Goal: Task Accomplishment & Management: Complete application form

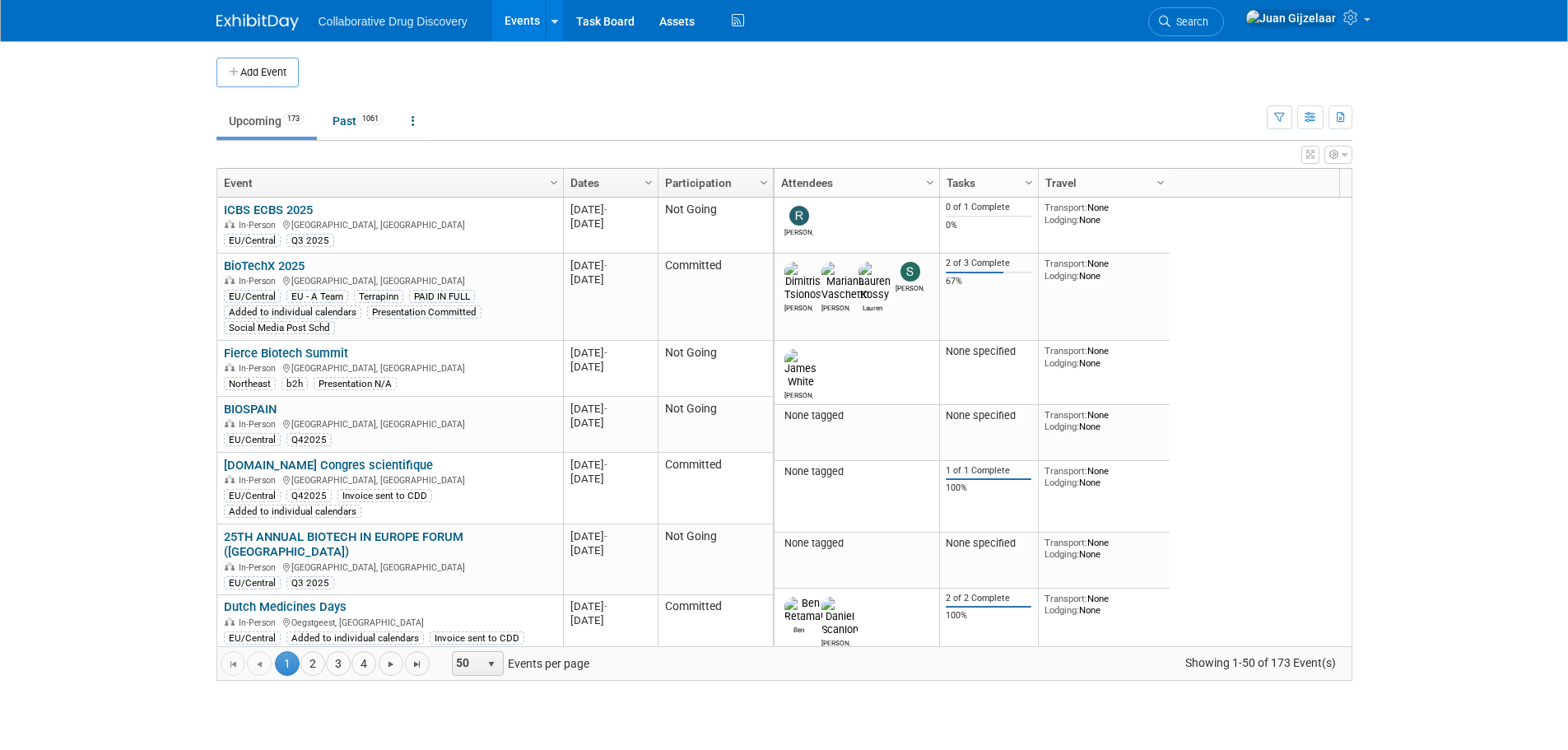
drag, startPoint x: 1285, startPoint y: 122, endPoint x: 1272, endPoint y: 128, distance: 14.3
click at [1284, 122] on button "button" at bounding box center [1279, 117] width 26 height 24
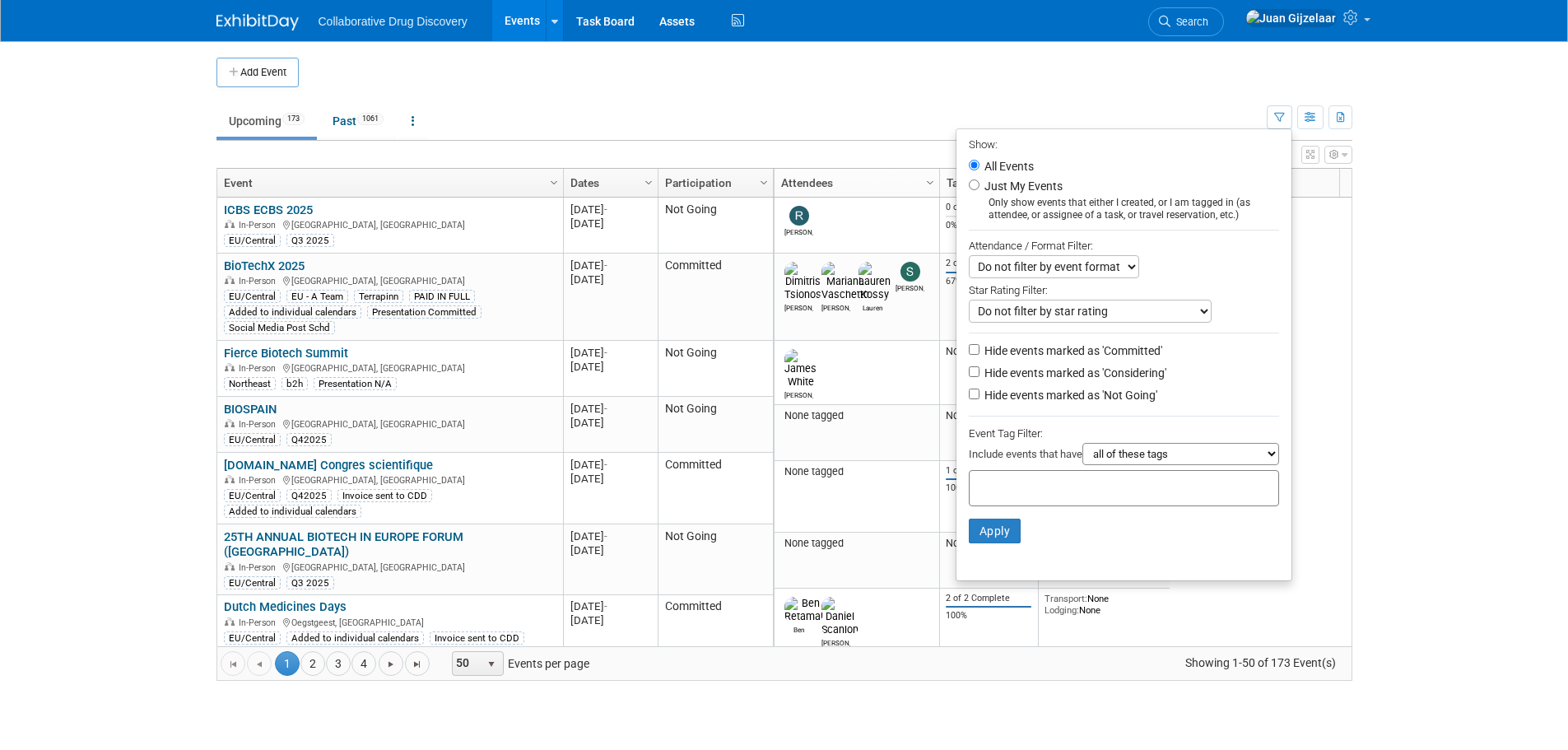
click at [1059, 494] on input "text" at bounding box center [1042, 484] width 131 height 16
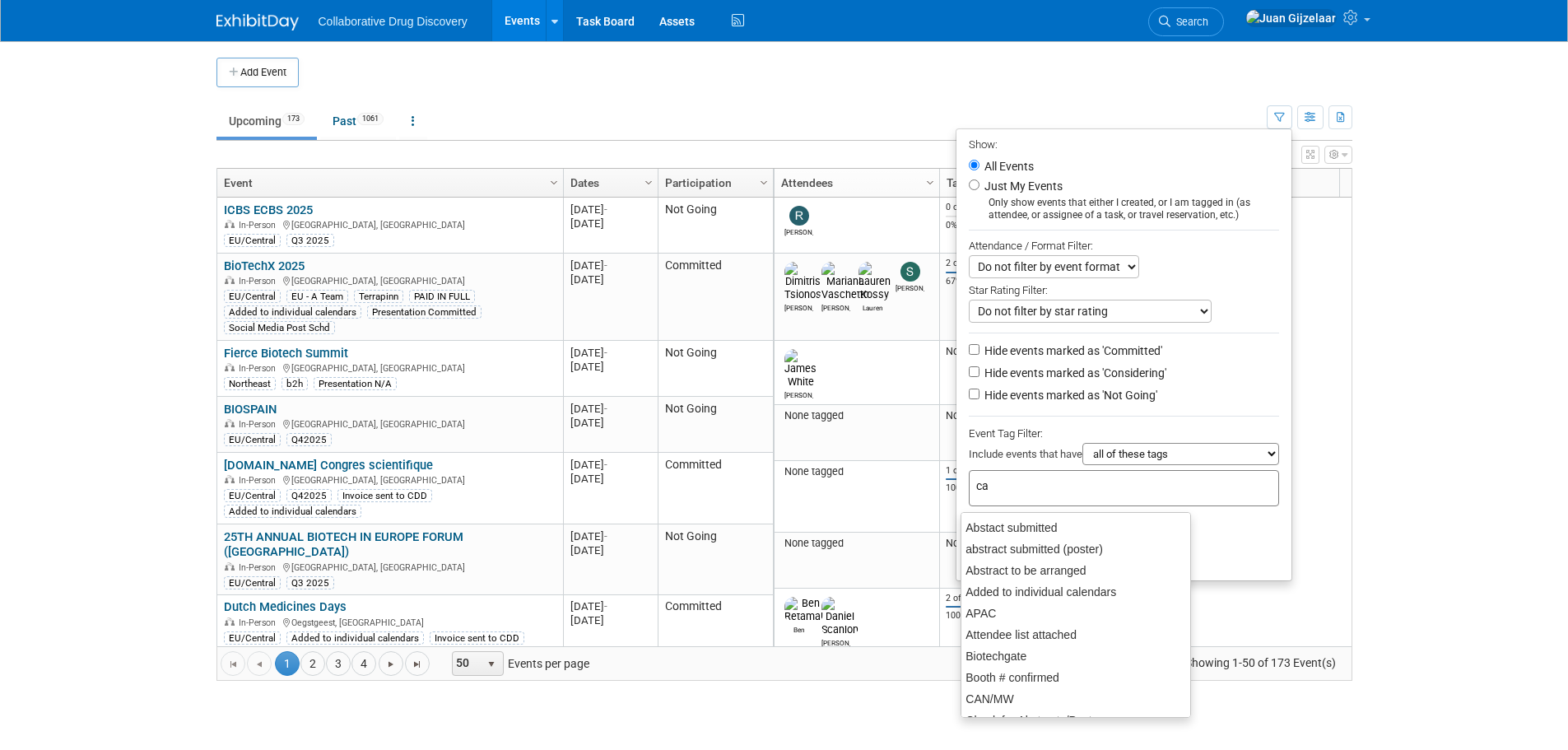
type input "can"
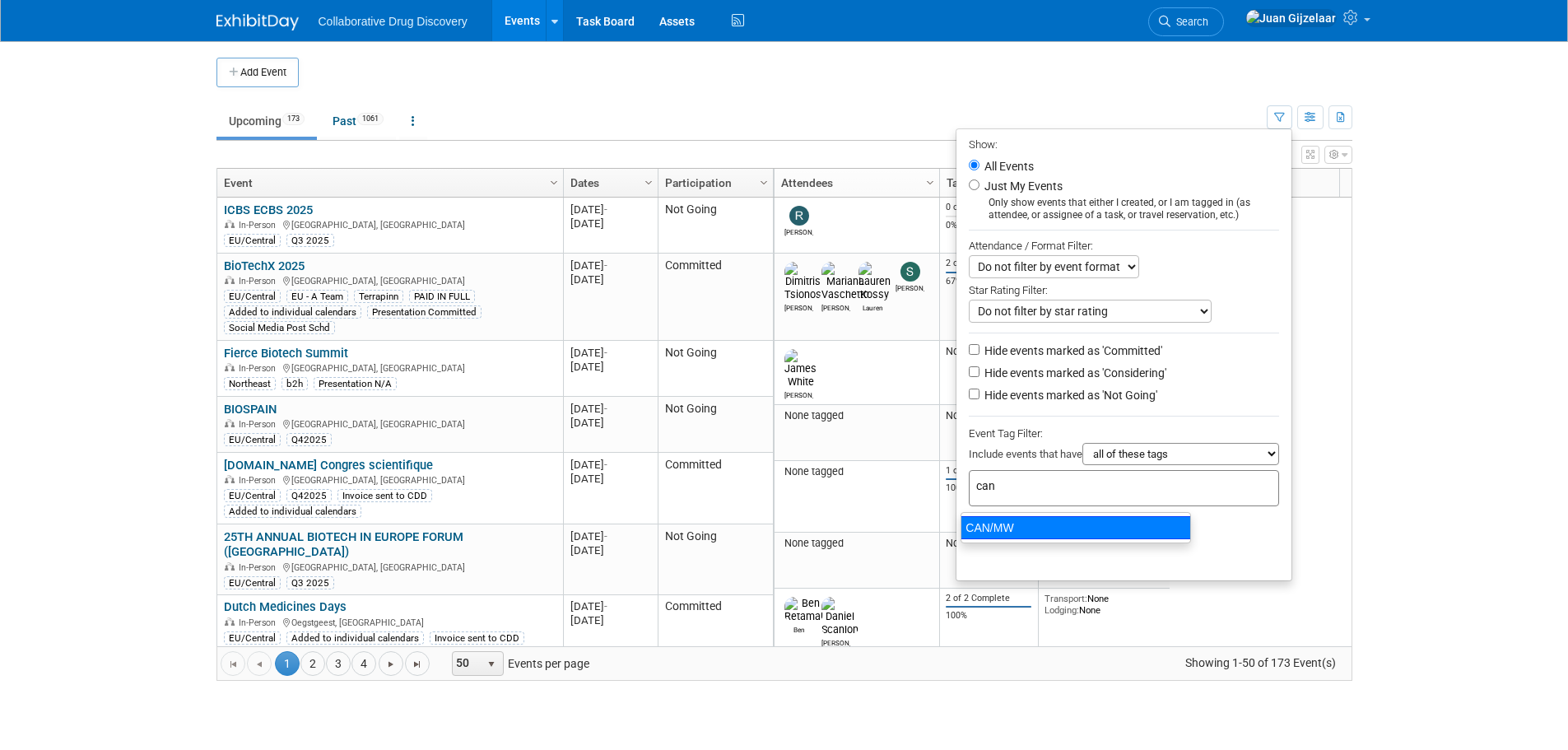
click at [1047, 520] on div "CAN/MW" at bounding box center [1076, 527] width 230 height 23
type input "CAN/MW"
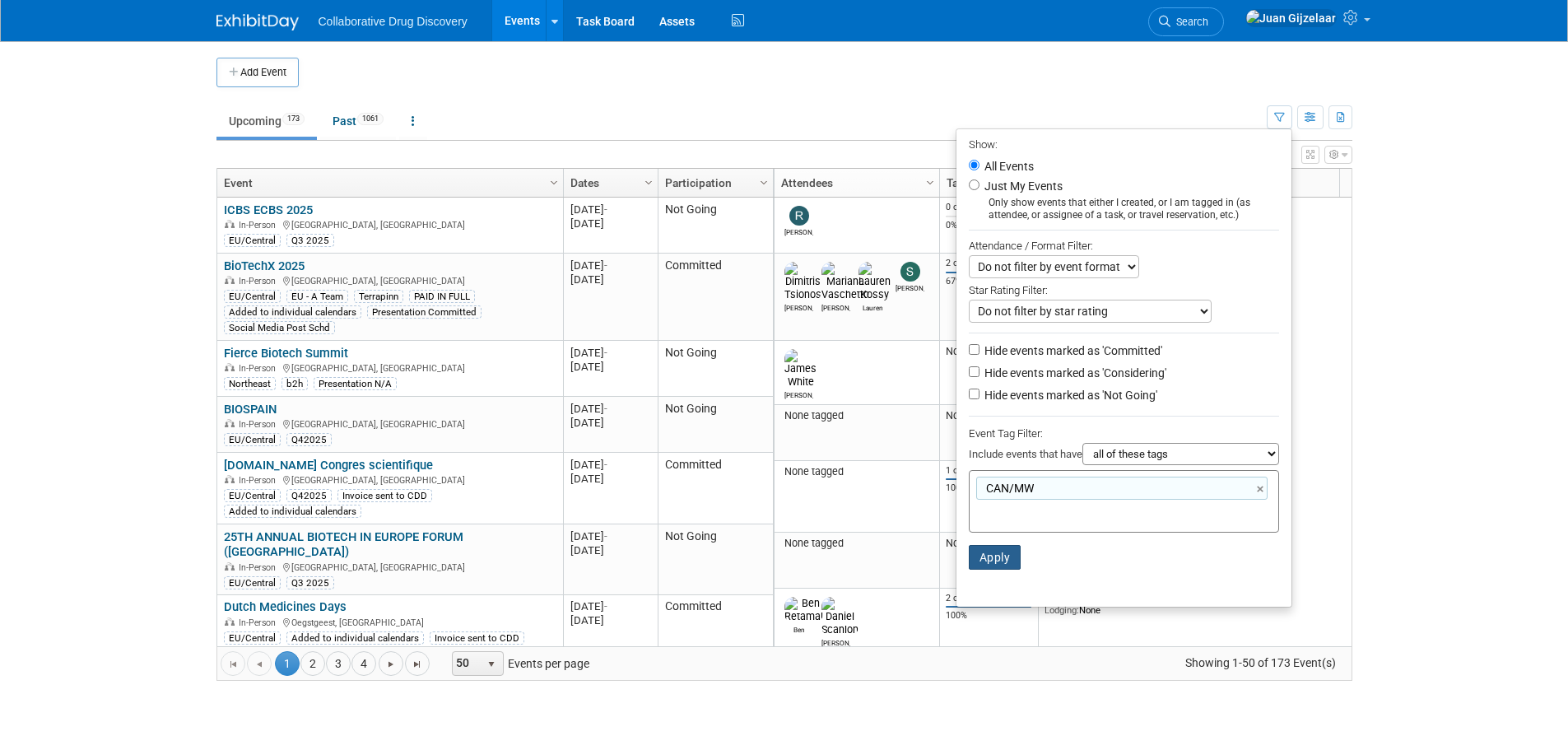
click at [995, 561] on button "Apply" at bounding box center [994, 557] width 52 height 25
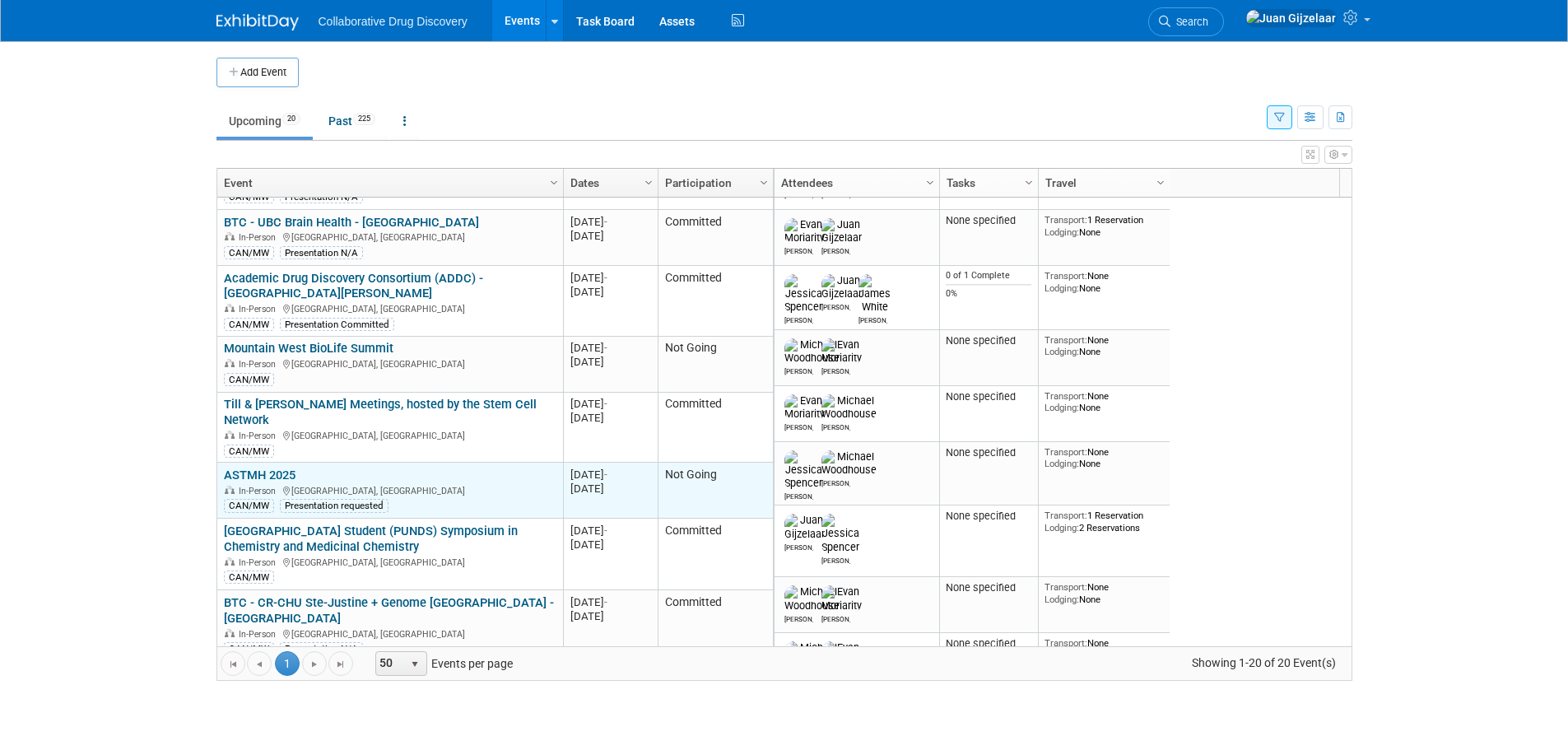
drag, startPoint x: 733, startPoint y: 446, endPoint x: 624, endPoint y: 444, distance: 109.0
click at [624, 463] on tr "ASTMH 2025 ASTMH 2025 In-Person Toronto, Canada CAN/MW Presentation requested 2…" at bounding box center [495, 490] width 556 height 56
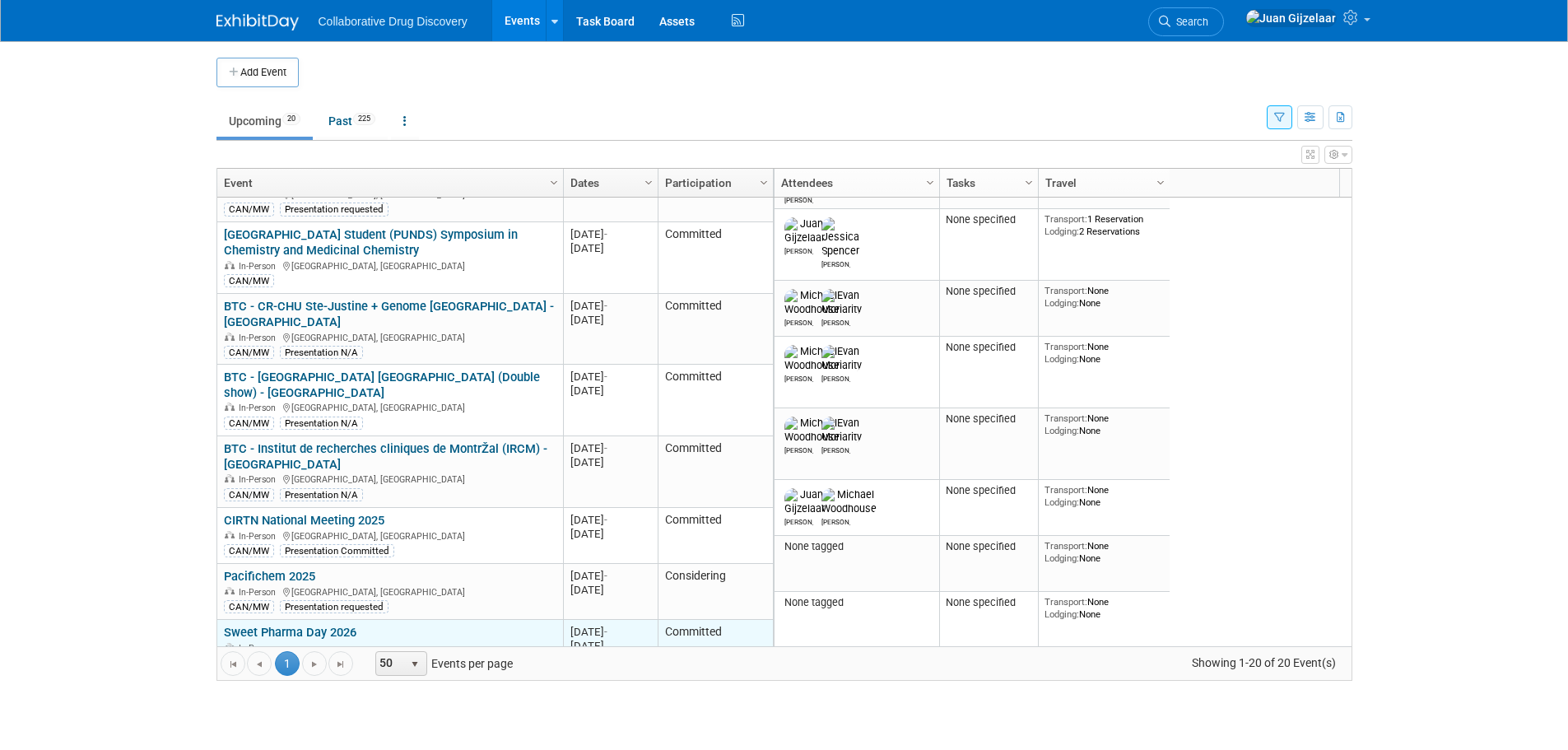
scroll to position [733, 0]
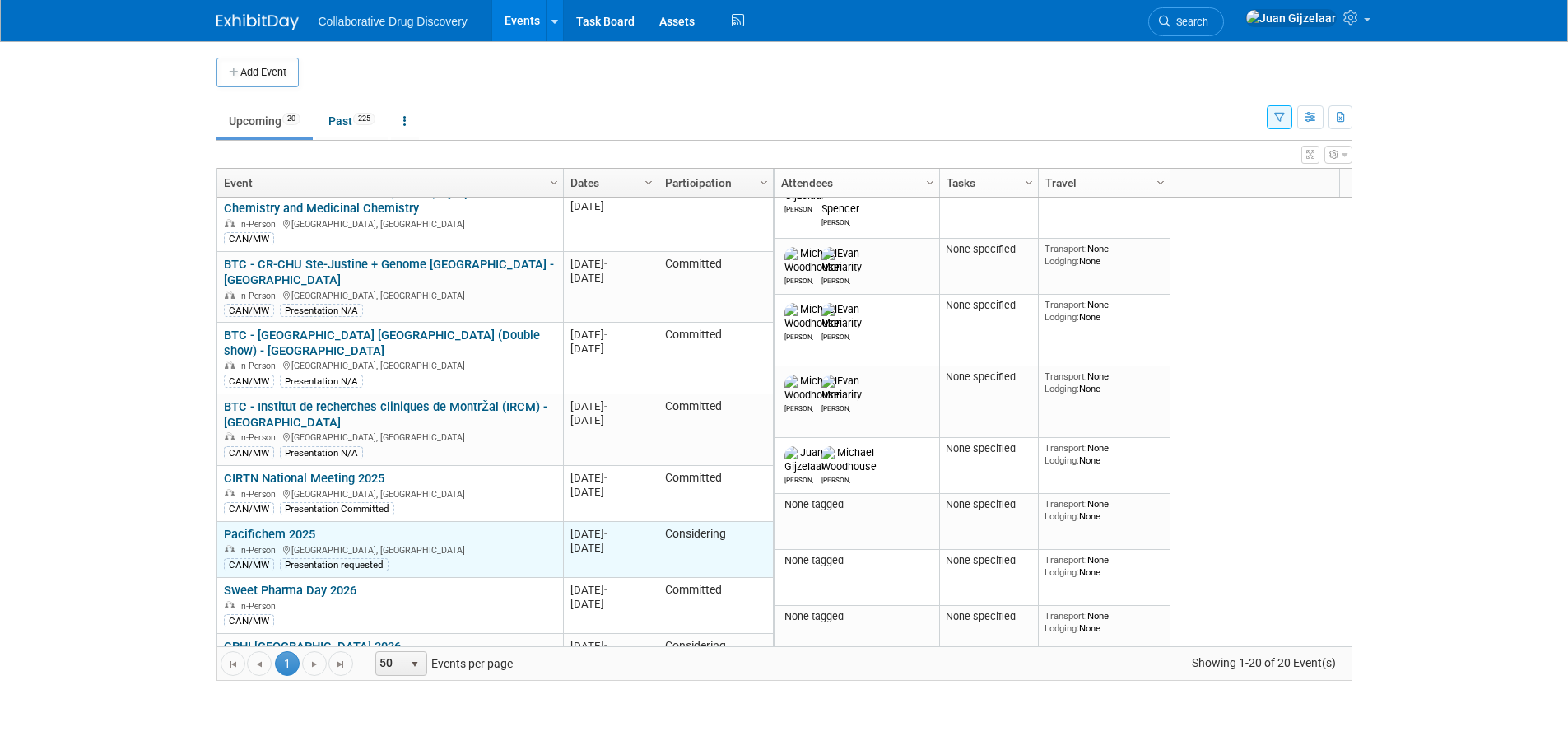
click at [701, 522] on td "Considering" at bounding box center [715, 549] width 115 height 56
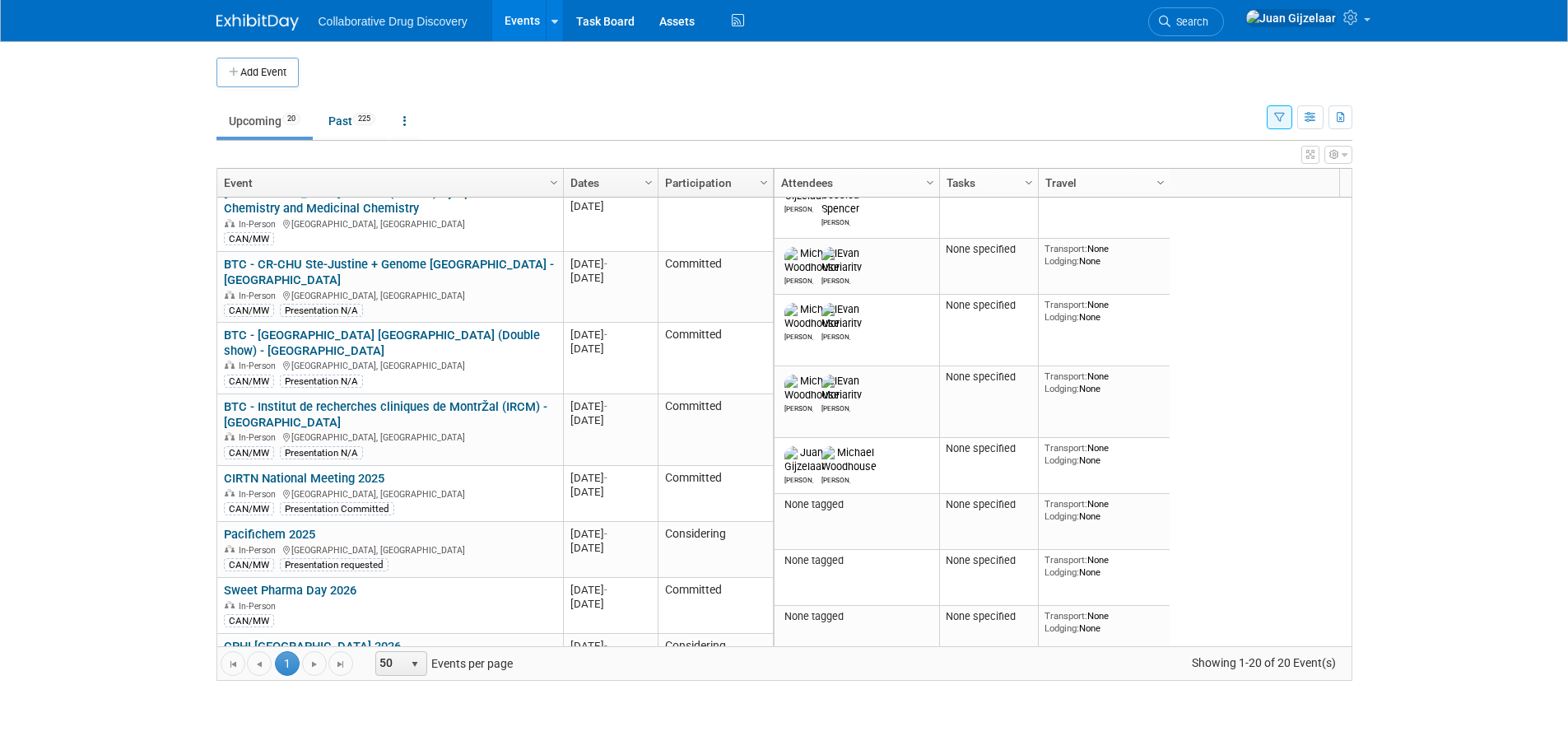
click at [272, 526] on link "Pacifichem 2025" at bounding box center [269, 534] width 91 height 15
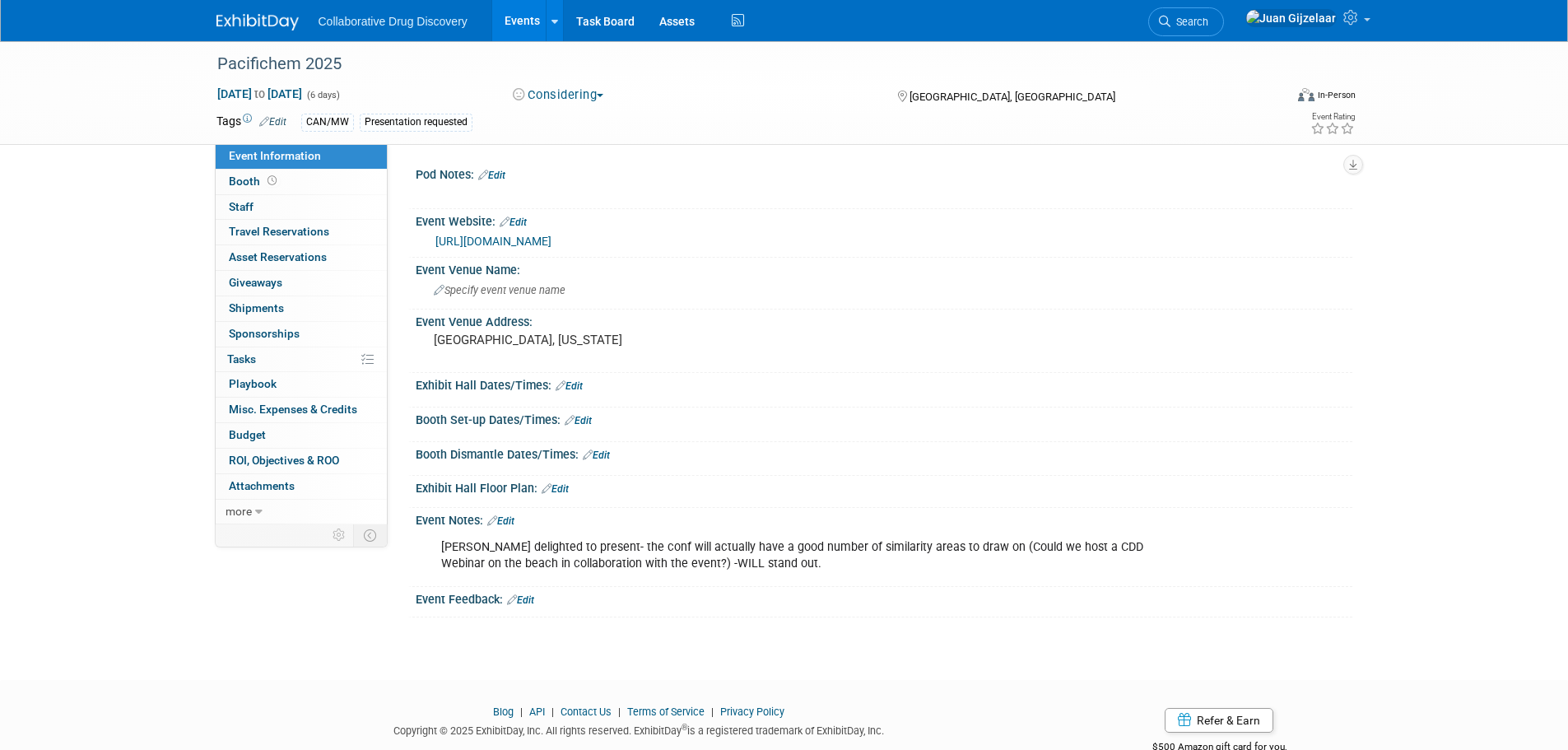
click at [522, 95] on icon "button" at bounding box center [521, 94] width 15 height 12
click at [567, 167] on link "Not Going" at bounding box center [572, 168] width 130 height 23
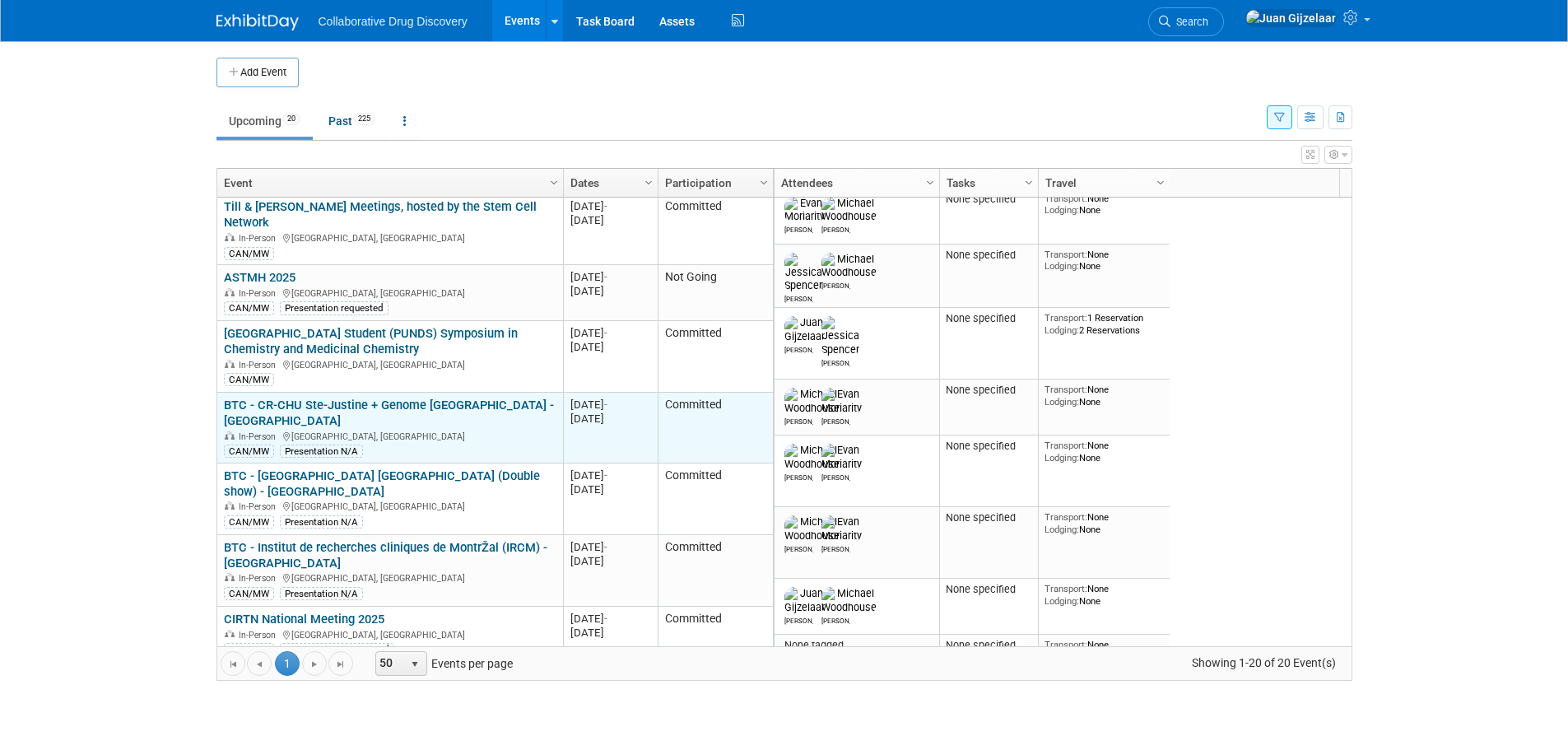
scroll to position [733, 0]
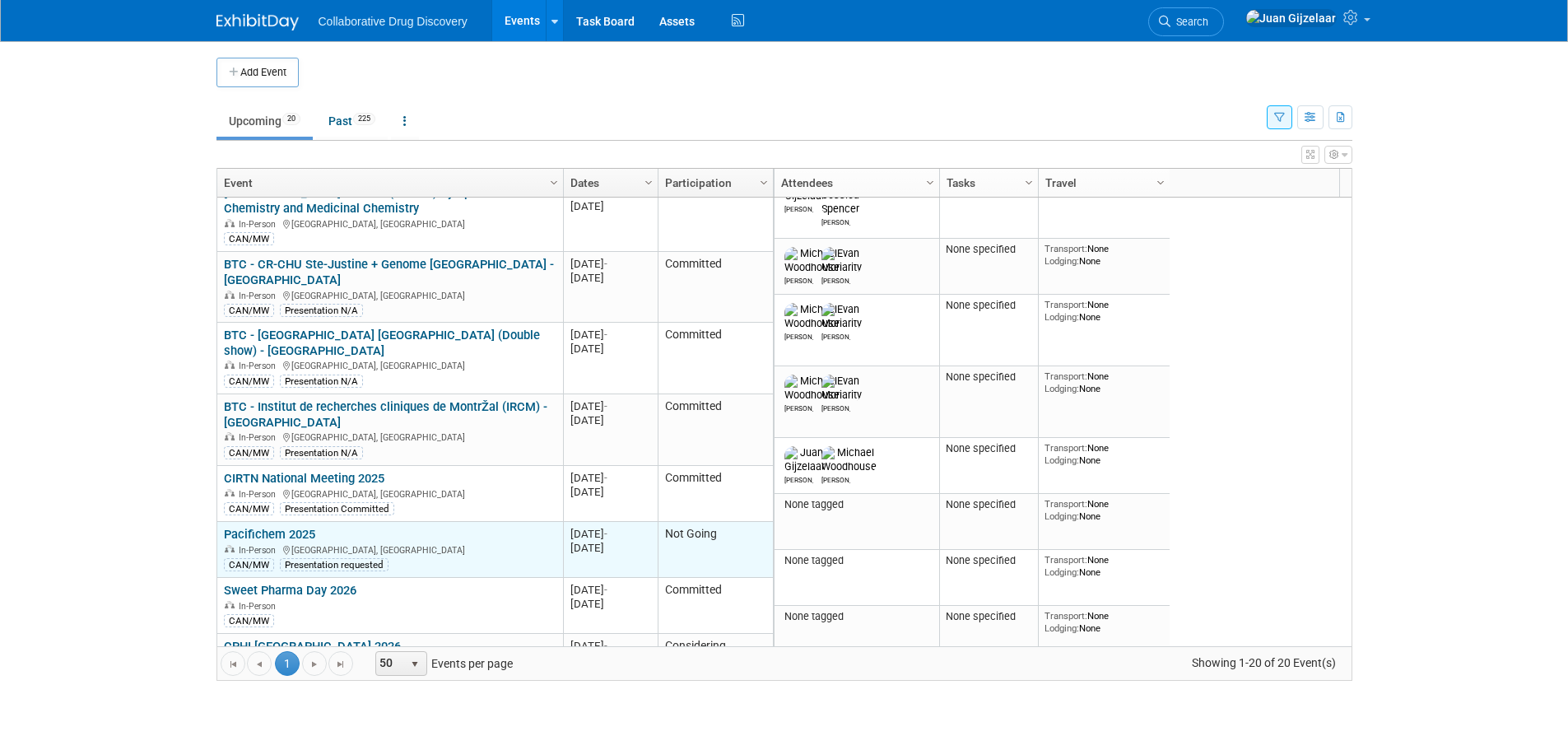
click at [280, 526] on link "Pacifichem 2025" at bounding box center [269, 534] width 91 height 15
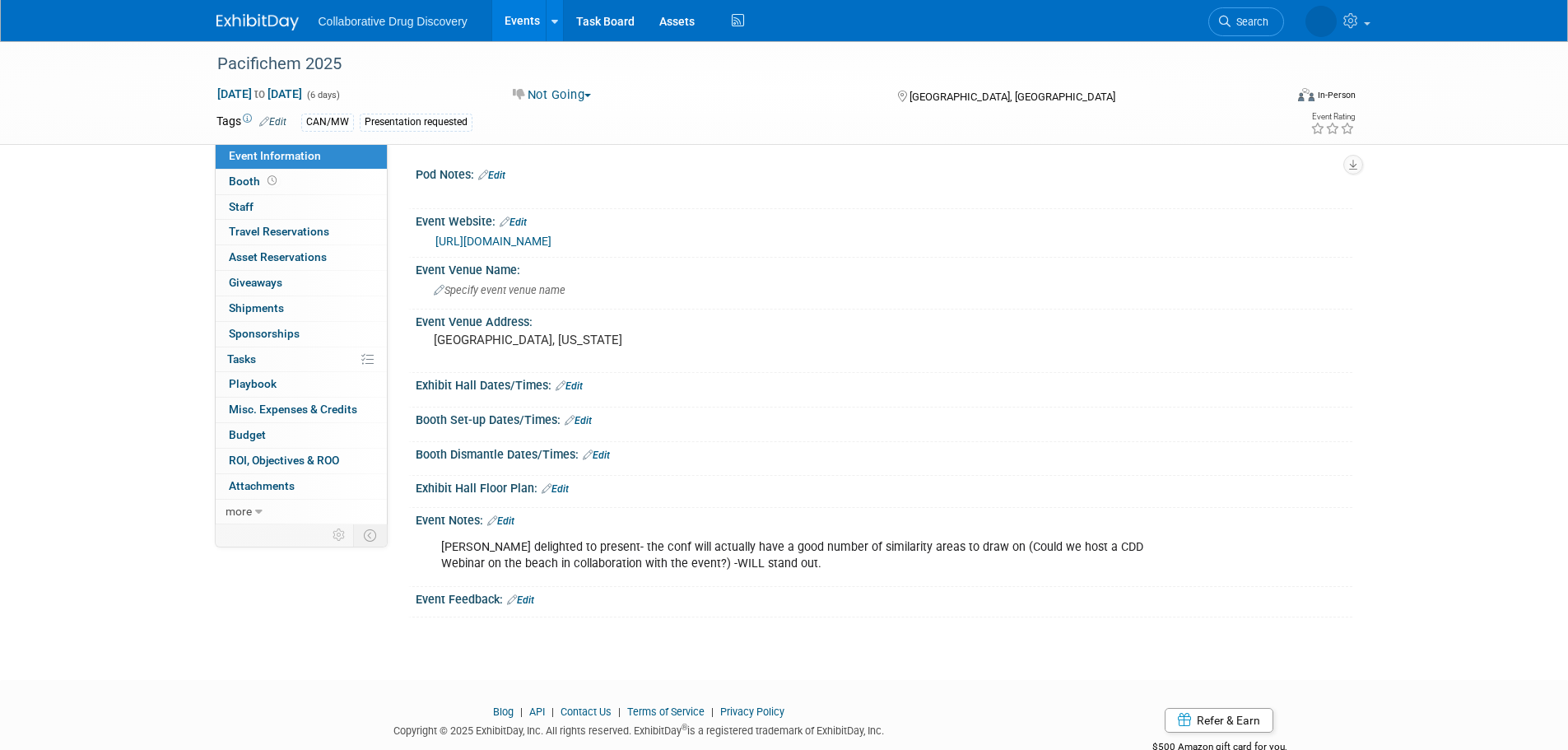
click at [571, 91] on button "Not Going" at bounding box center [552, 95] width 90 height 17
click at [566, 167] on link "Not Going" at bounding box center [572, 168] width 130 height 23
click at [708, 108] on div "Dec 15, 2025 to Dec 20, 2025 (6 days) Dec 15, 2025 to Dec 20, 2025 Not Going Co…" at bounding box center [785, 98] width 1164 height 25
click at [280, 22] on img at bounding box center [257, 22] width 82 height 16
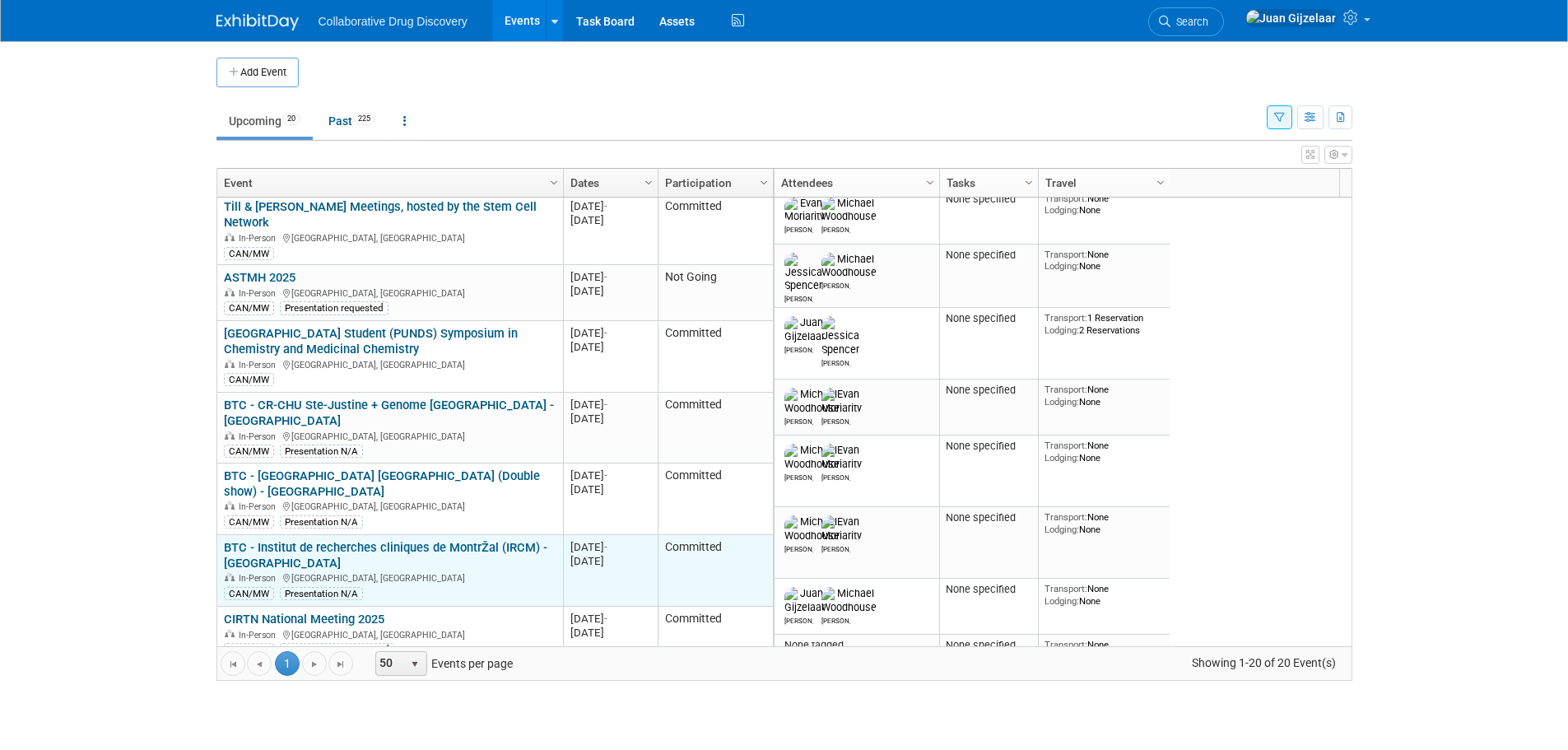
scroll to position [733, 0]
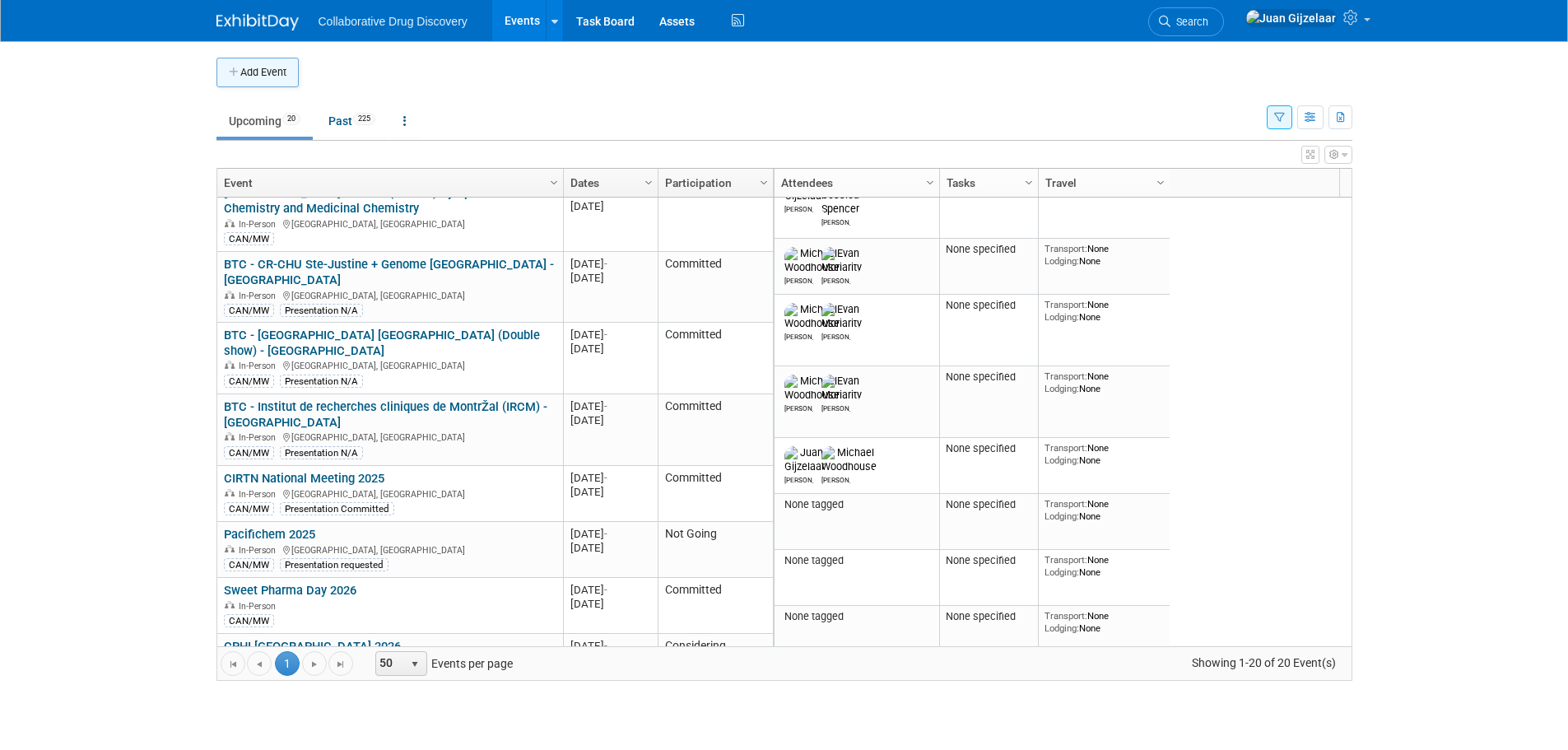
click at [240, 66] on button "Add Event" at bounding box center [257, 72] width 82 height 30
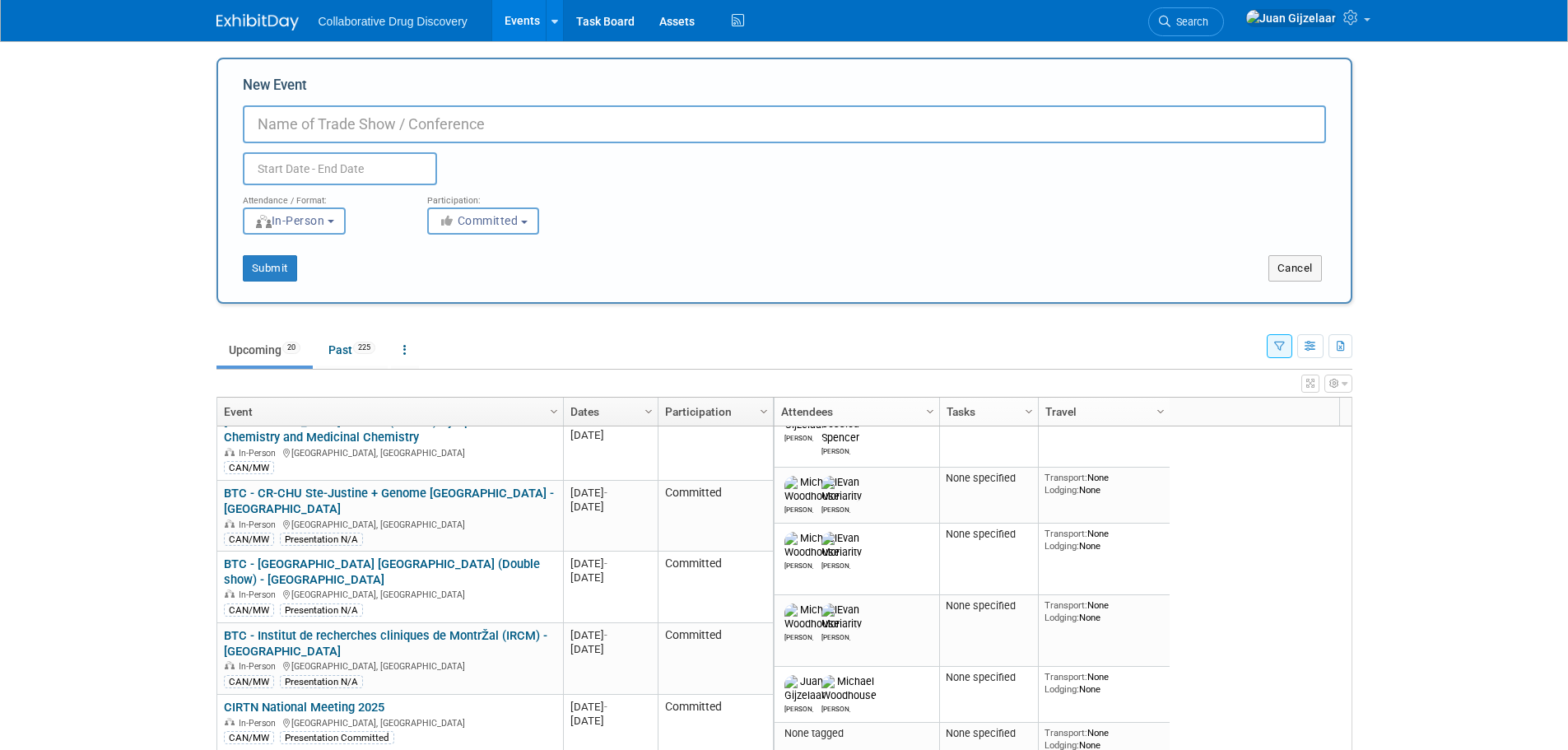
paste input "OICR 20th Anniversary Celebration"
type input "OICR 20th Anniversary Celebration"
click at [262, 172] on input "text" at bounding box center [340, 168] width 194 height 33
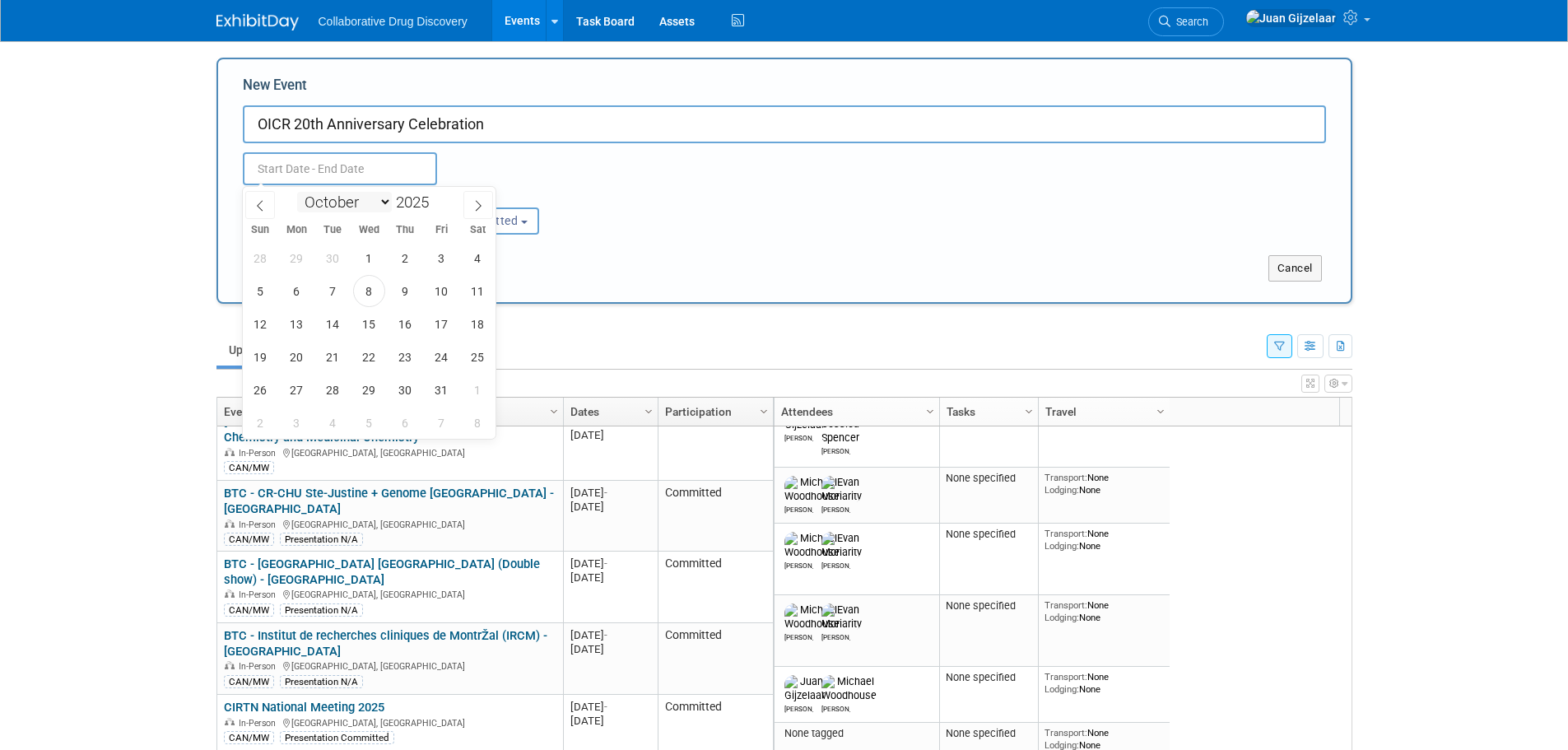
click at [353, 201] on select "January February March April May June July August September October November De…" at bounding box center [344, 202] width 94 height 21
select select "11"
click at [297, 191] on select "January February March April May June July August September October November De…" at bounding box center [344, 202] width 94 height 21
click at [401, 286] on span "11" at bounding box center [406, 291] width 32 height 32
type input "[DATE] to [DATE]"
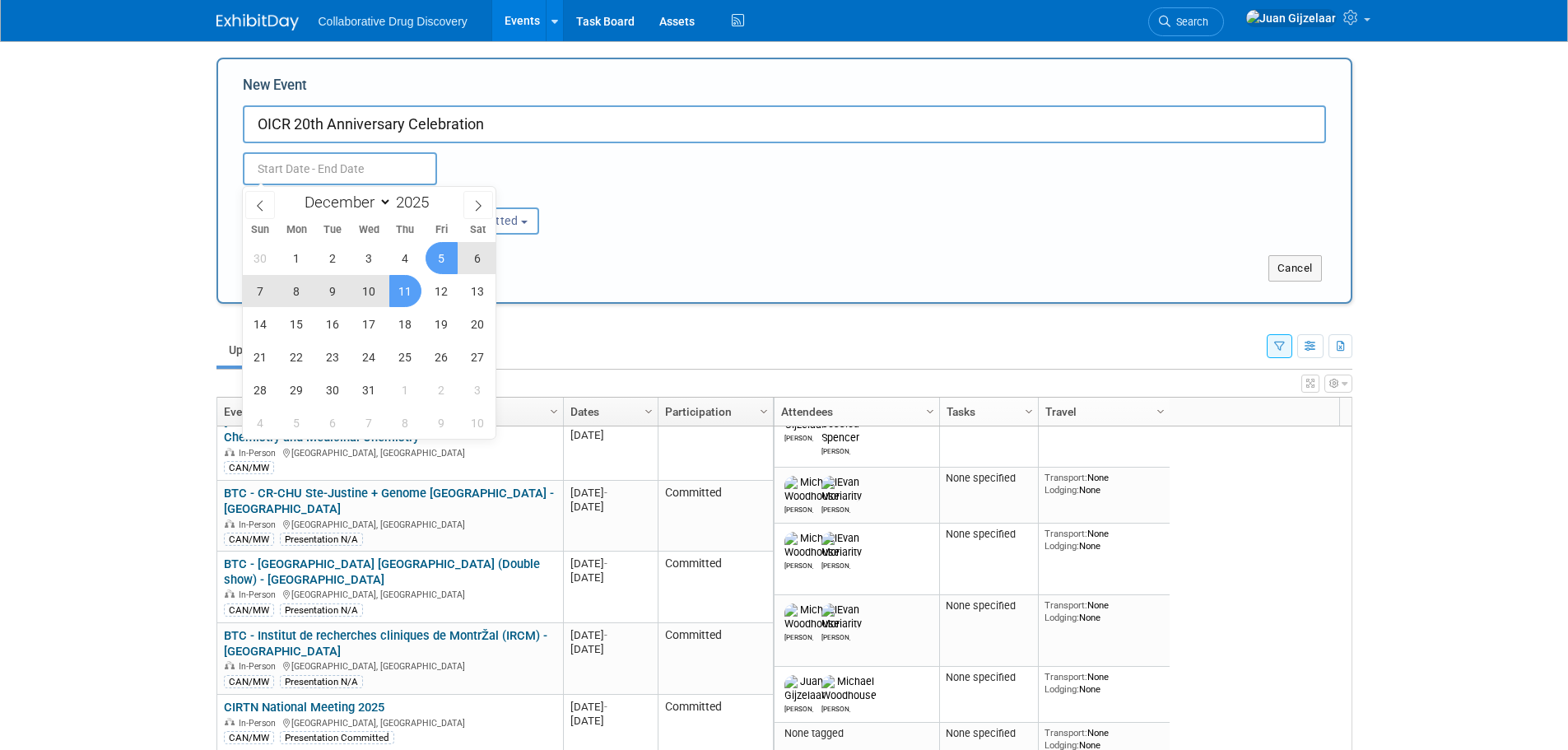
type input "[DATE] to [DATE]"
click at [537, 168] on div "[DATE] to [DATE] Duplicate Event Warning" at bounding box center [784, 164] width 1108 height 42
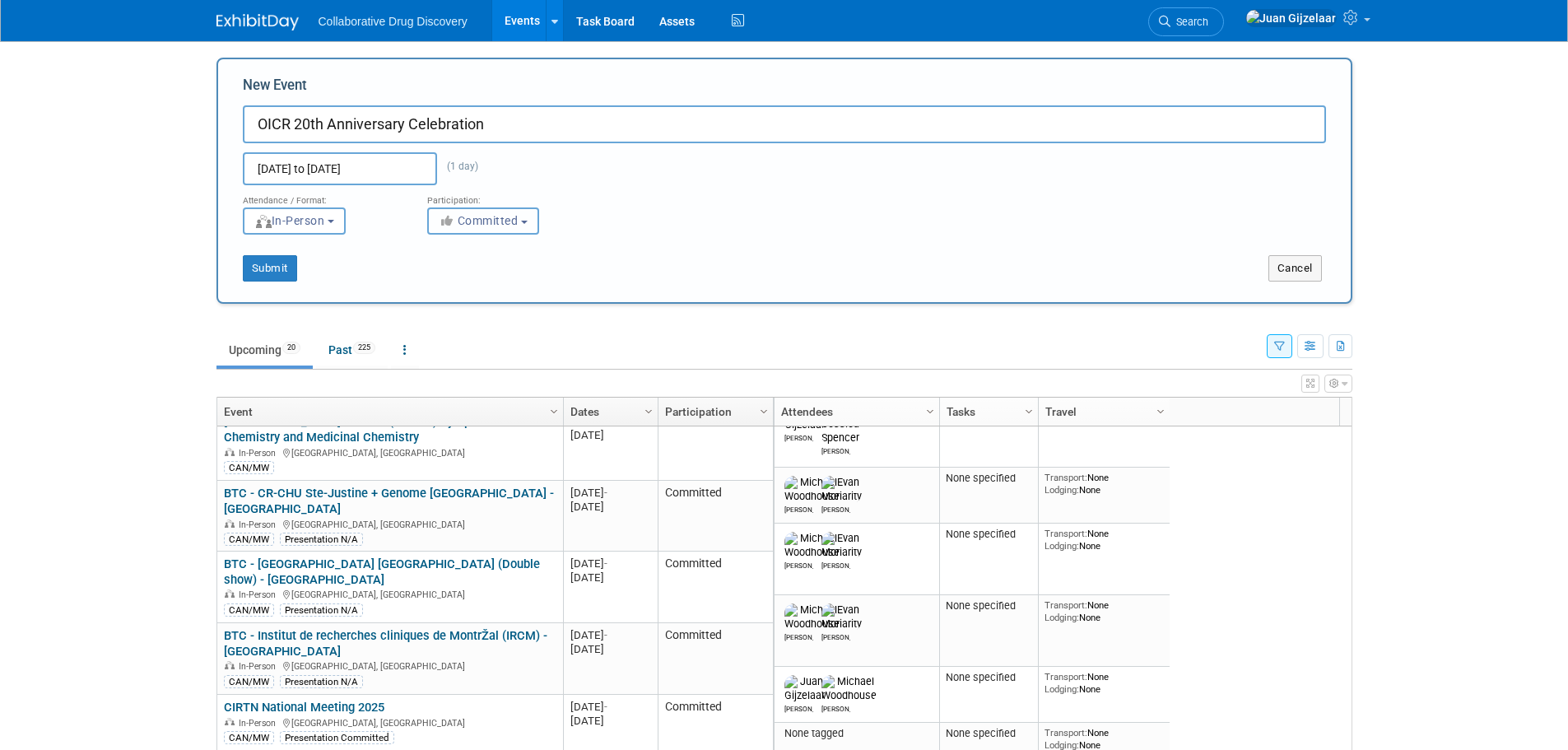
click at [464, 215] on span "Committed" at bounding box center [479, 221] width 80 height 13
click at [482, 281] on label "Considering" at bounding box center [490, 283] width 109 height 21
click at [443, 281] on input "Considering" at bounding box center [437, 283] width 10 height 10
select select "2"
click at [279, 264] on button "Submit" at bounding box center [269, 268] width 54 height 27
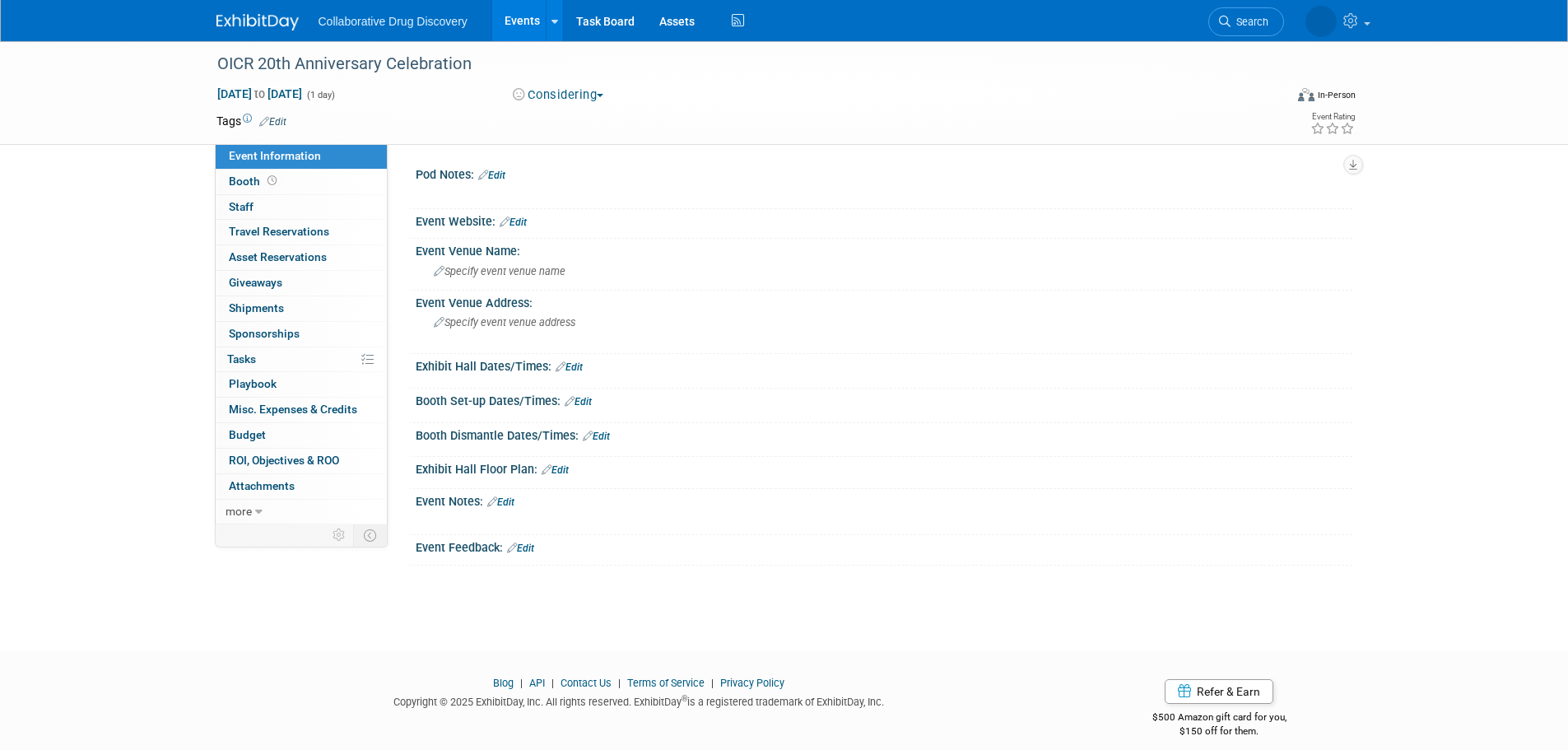
click at [232, 121] on td "Tags Edit" at bounding box center [250, 120] width 69 height 16
click at [290, 122] on td at bounding box center [724, 120] width 876 height 16
click at [284, 119] on link "Edit" at bounding box center [272, 122] width 28 height 11
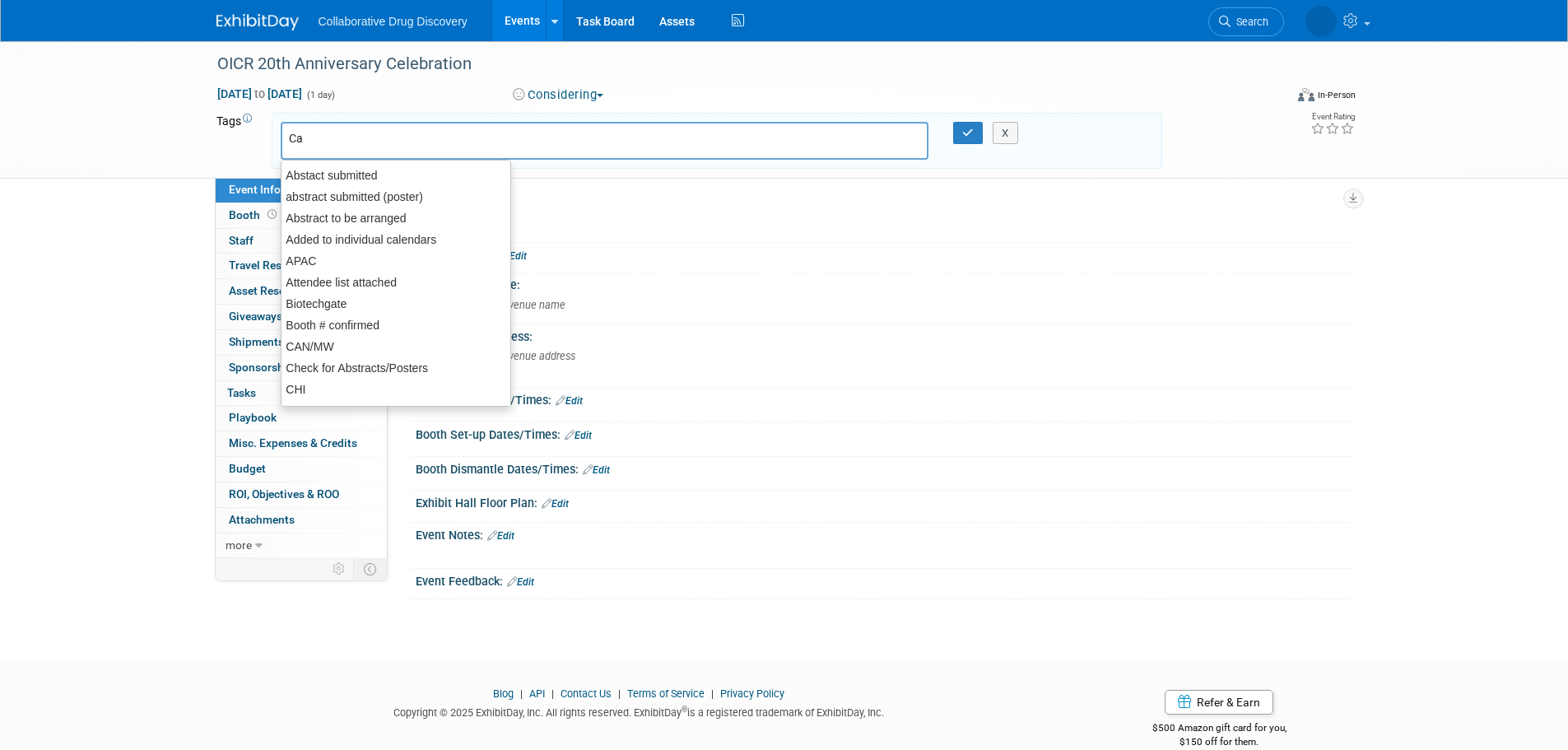
type input "Can"
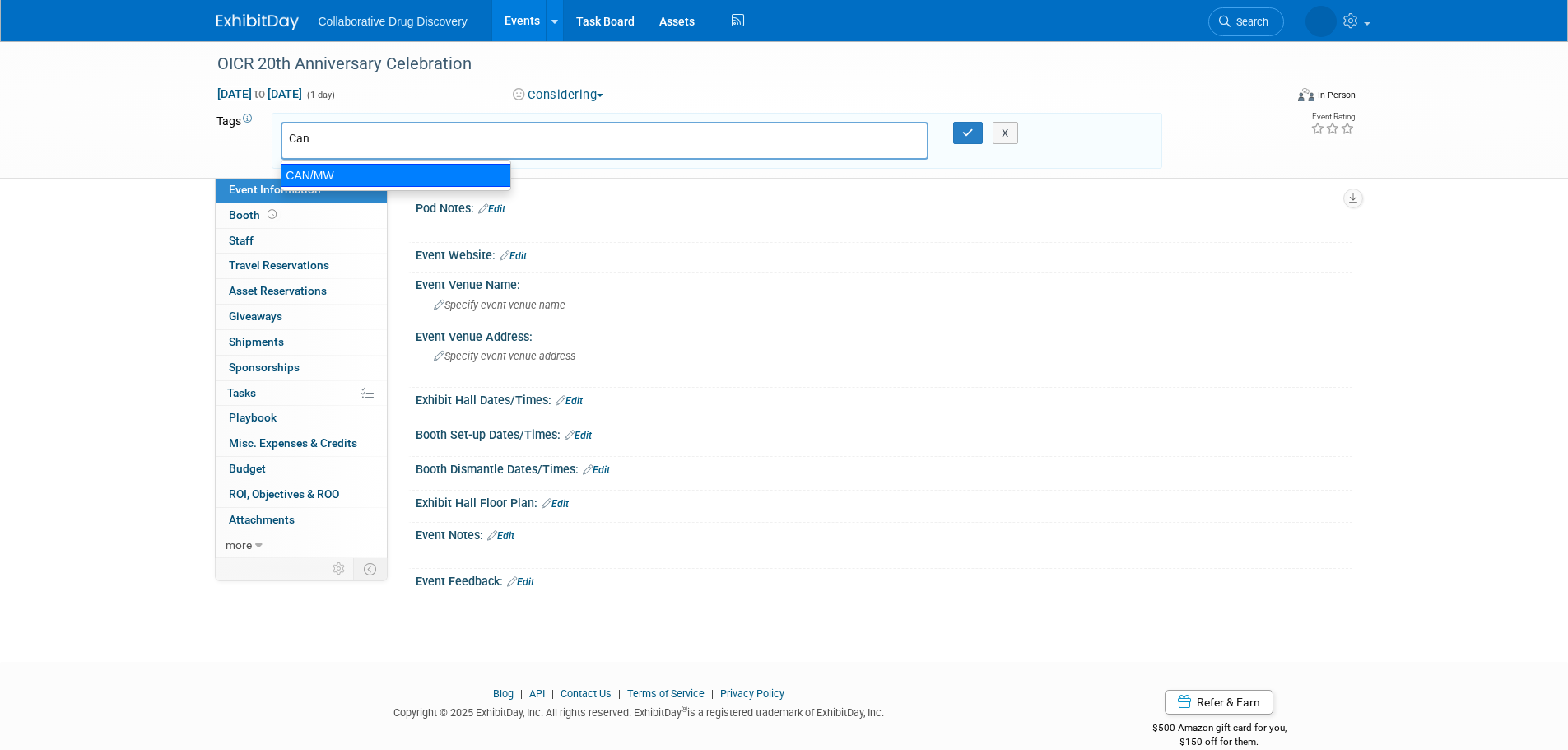
click at [414, 168] on div "CAN/MW" at bounding box center [396, 175] width 230 height 23
type input "CAN/MW"
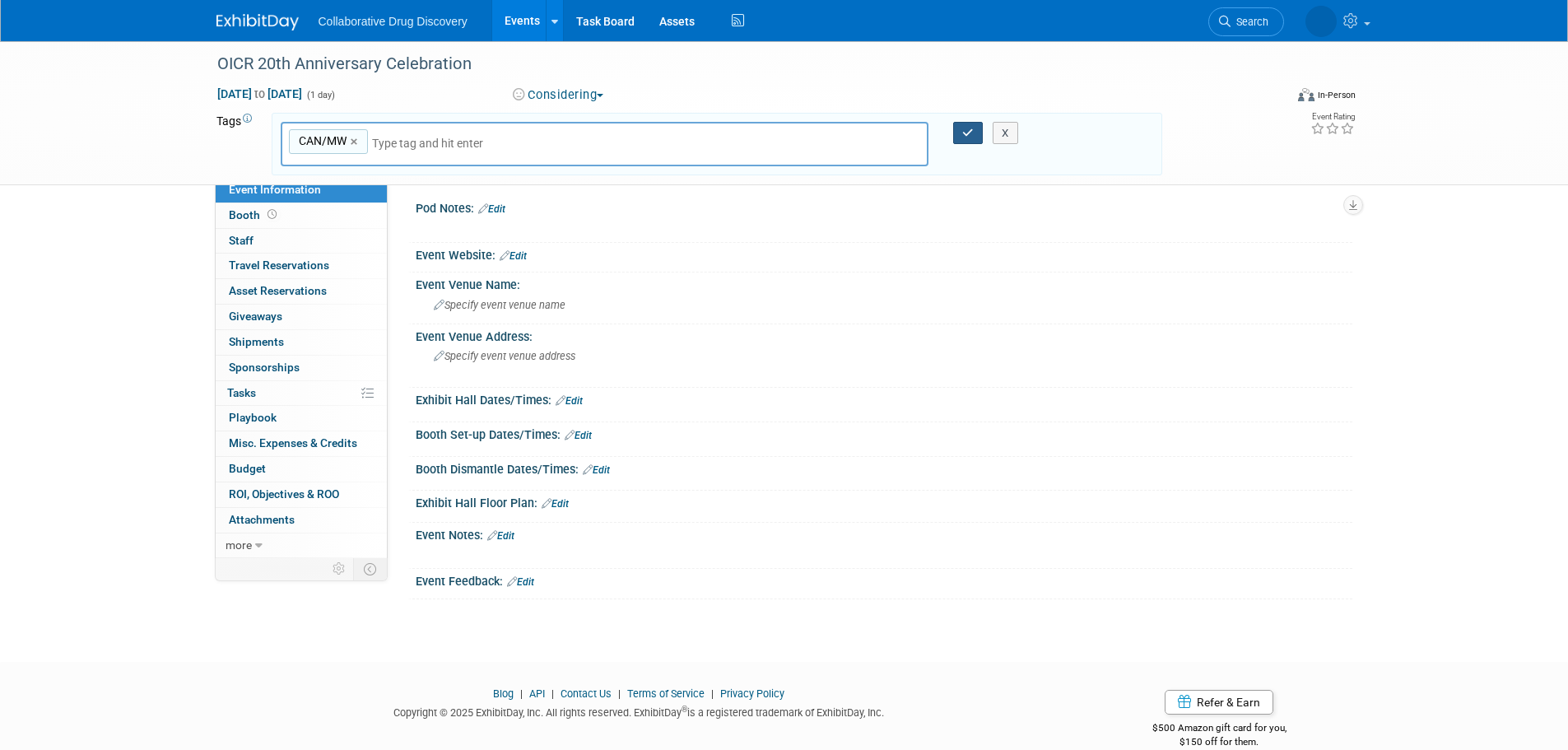
click at [968, 130] on icon "button" at bounding box center [968, 132] width 11 height 10
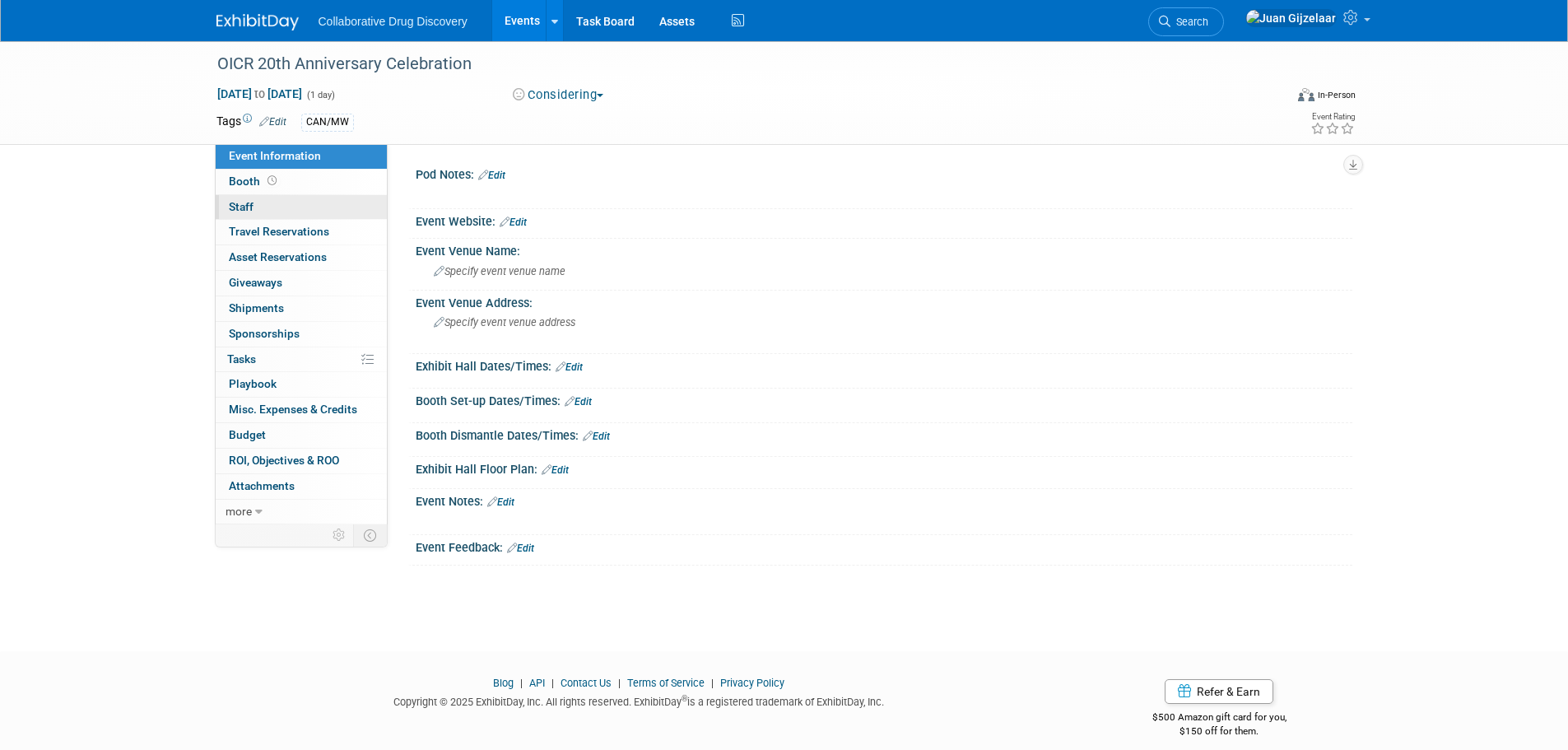
click at [245, 202] on span "Staff 0" at bounding box center [241, 207] width 25 height 13
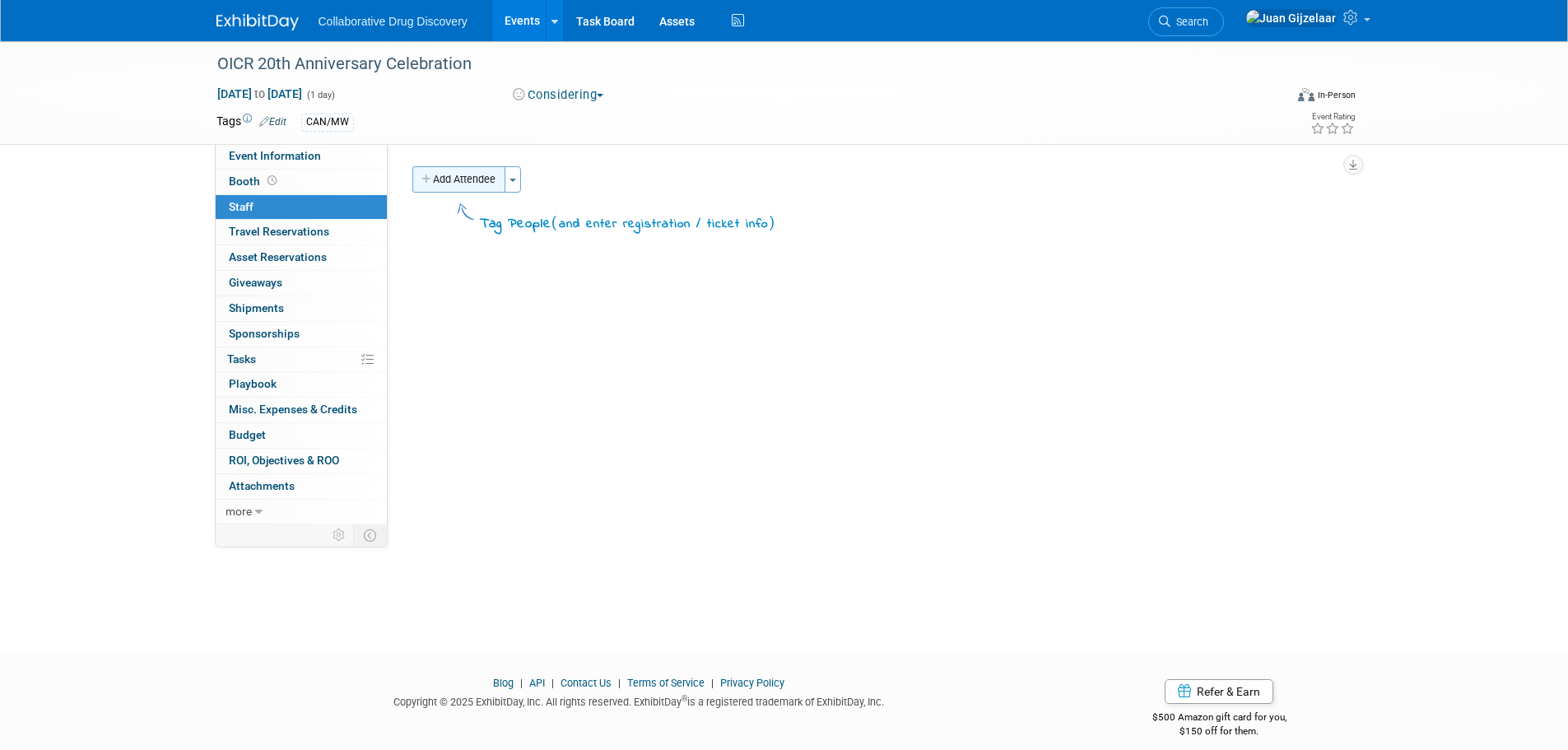
click at [461, 185] on button "Add Attendee" at bounding box center [459, 180] width 93 height 27
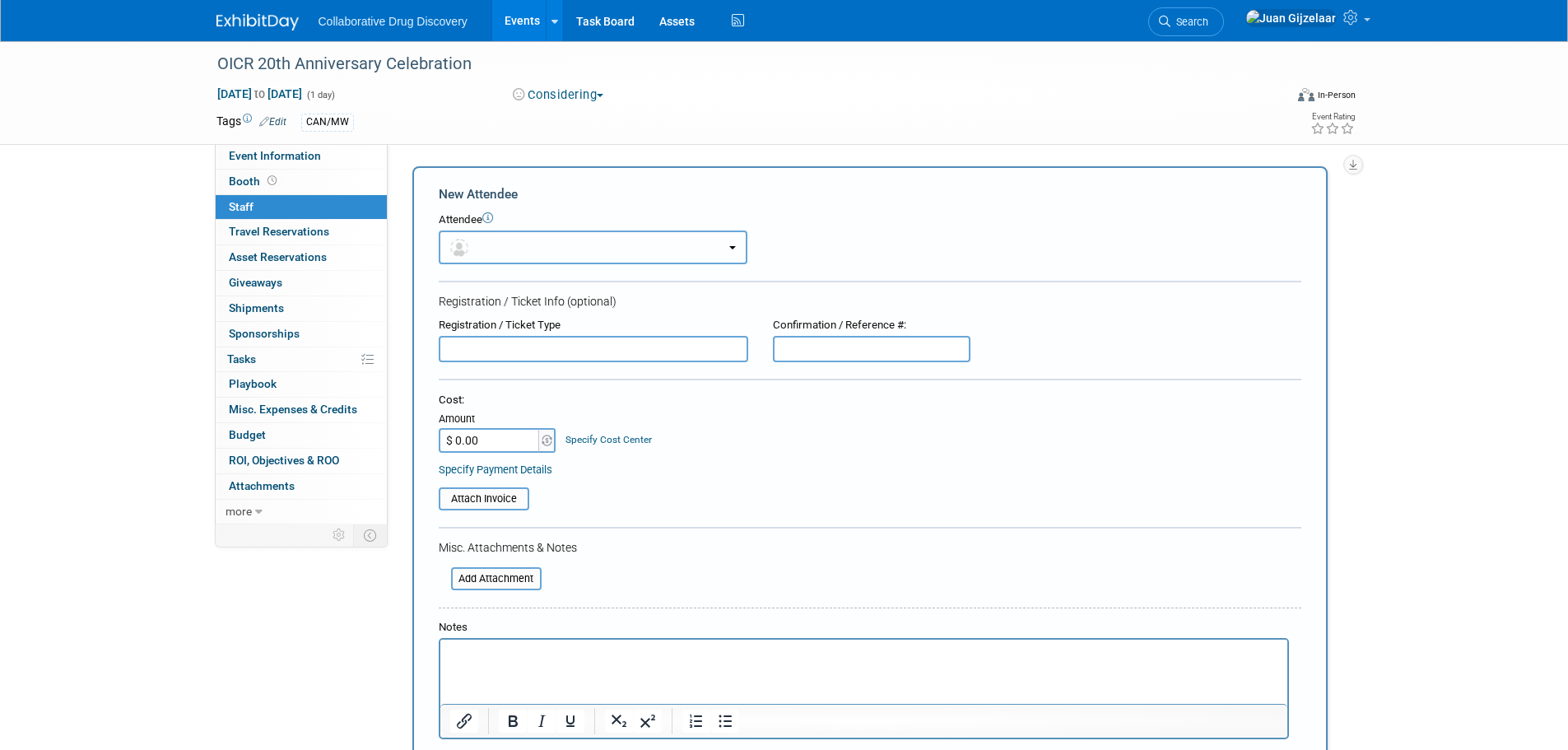
click at [509, 240] on button "button" at bounding box center [593, 247] width 308 height 33
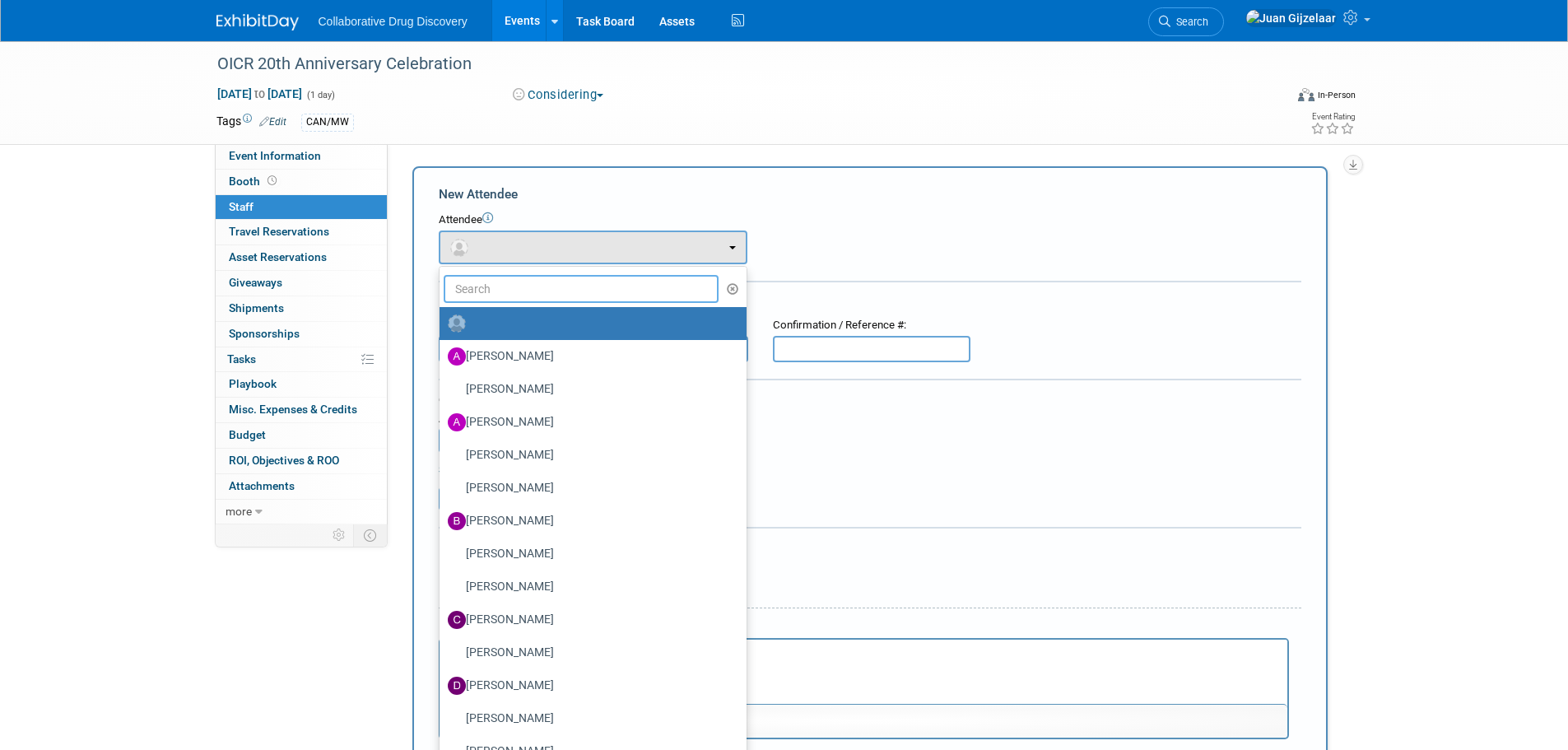
click at [516, 287] on input "text" at bounding box center [582, 288] width 276 height 28
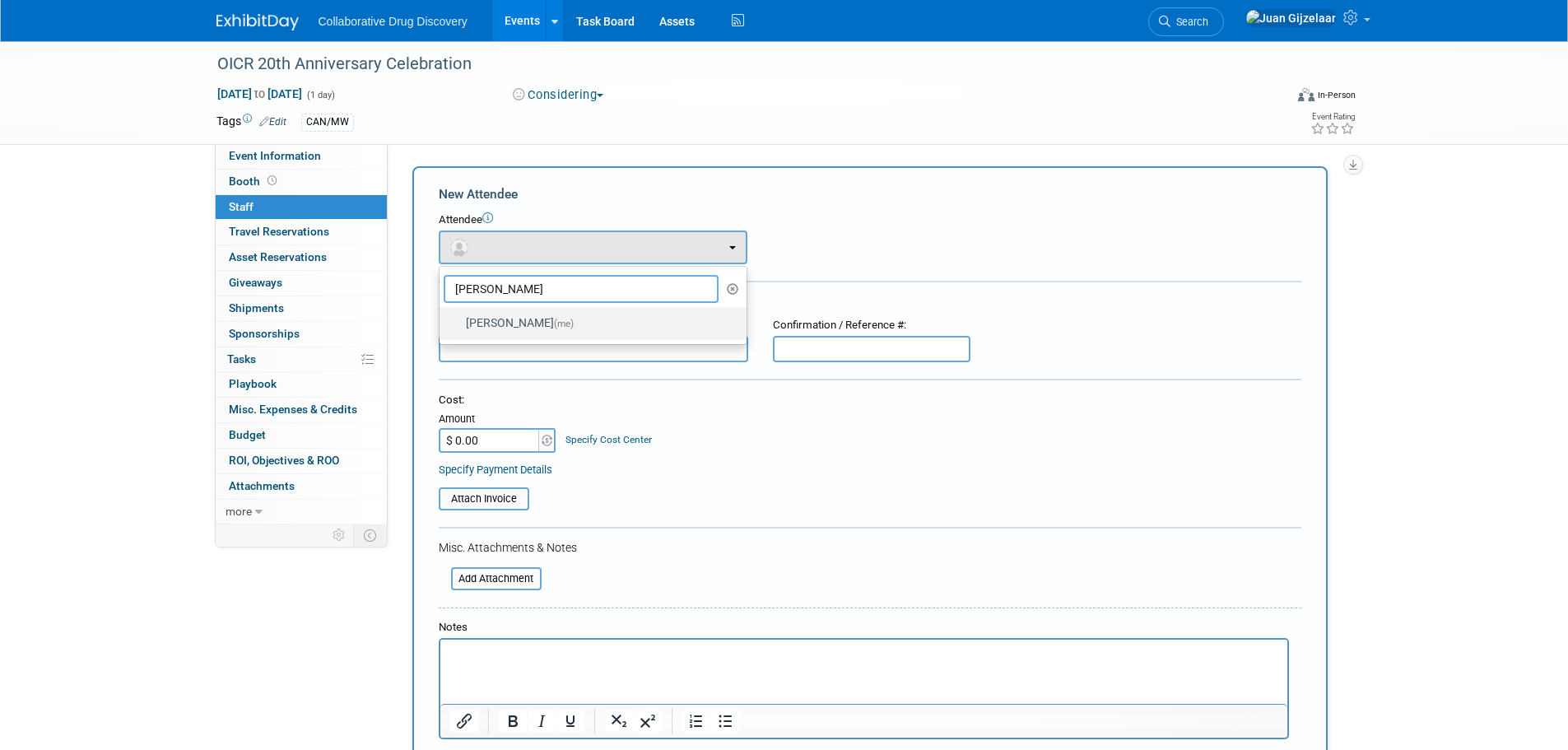
type input "juan"
click at [530, 317] on label "Juan Gijzelaar (me)" at bounding box center [588, 324] width 283 height 27
click at [442, 317] on input "Juan Gijzelaar (me)" at bounding box center [436, 321] width 10 height 10
select select "b961d4fc-704f-4e20-acee-990297b6cd45"
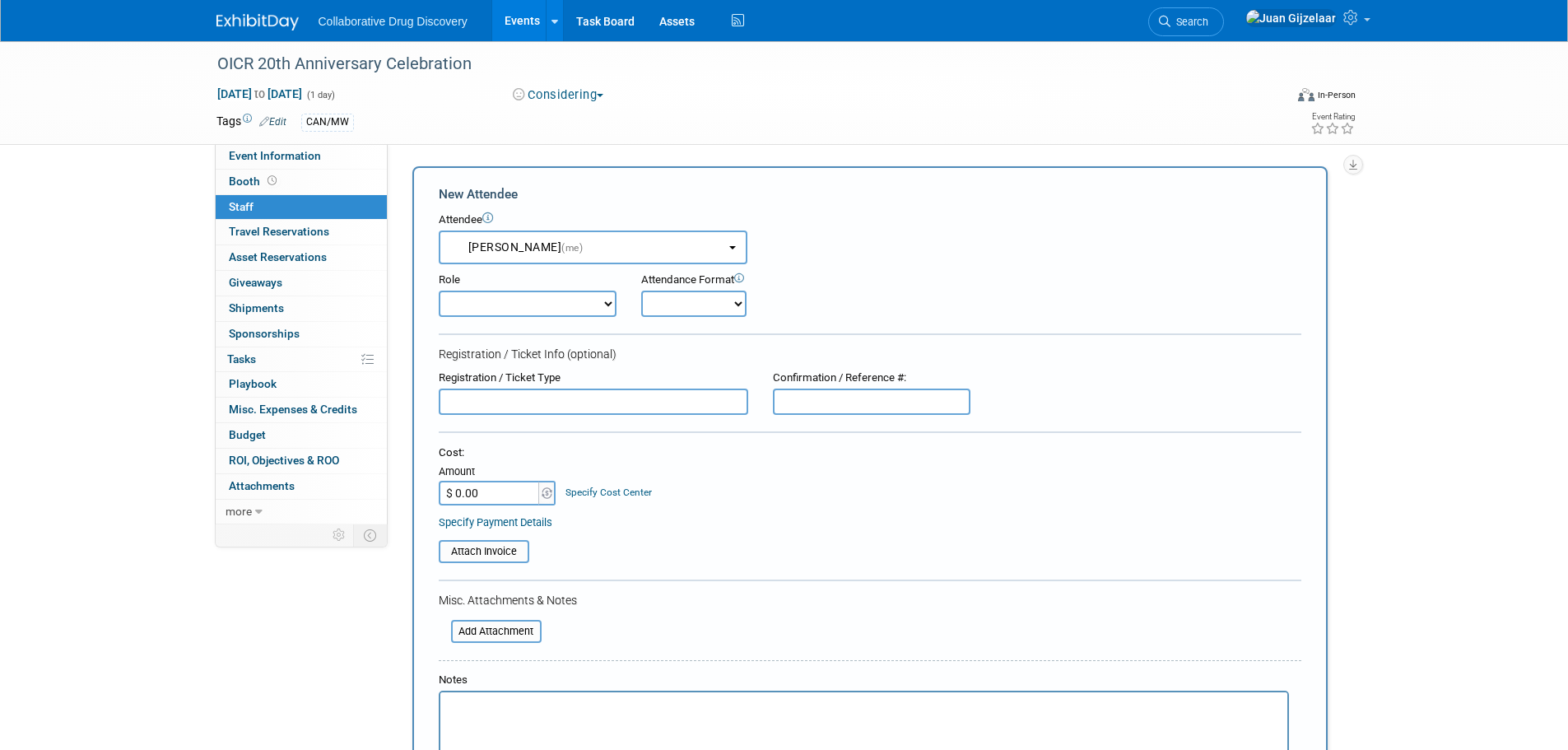
click at [513, 301] on select "Considering Demonstrator Host Planner Presenter Sales Representative Set-up/Dis…" at bounding box center [527, 304] width 178 height 27
select select "4"
click at [439, 290] on select "Considering Demonstrator Host Planner Presenter Sales Representative Set-up/Dis…" at bounding box center [527, 304] width 178 height 27
click at [671, 297] on select "Onsite Remote" at bounding box center [693, 304] width 106 height 27
select select "1"
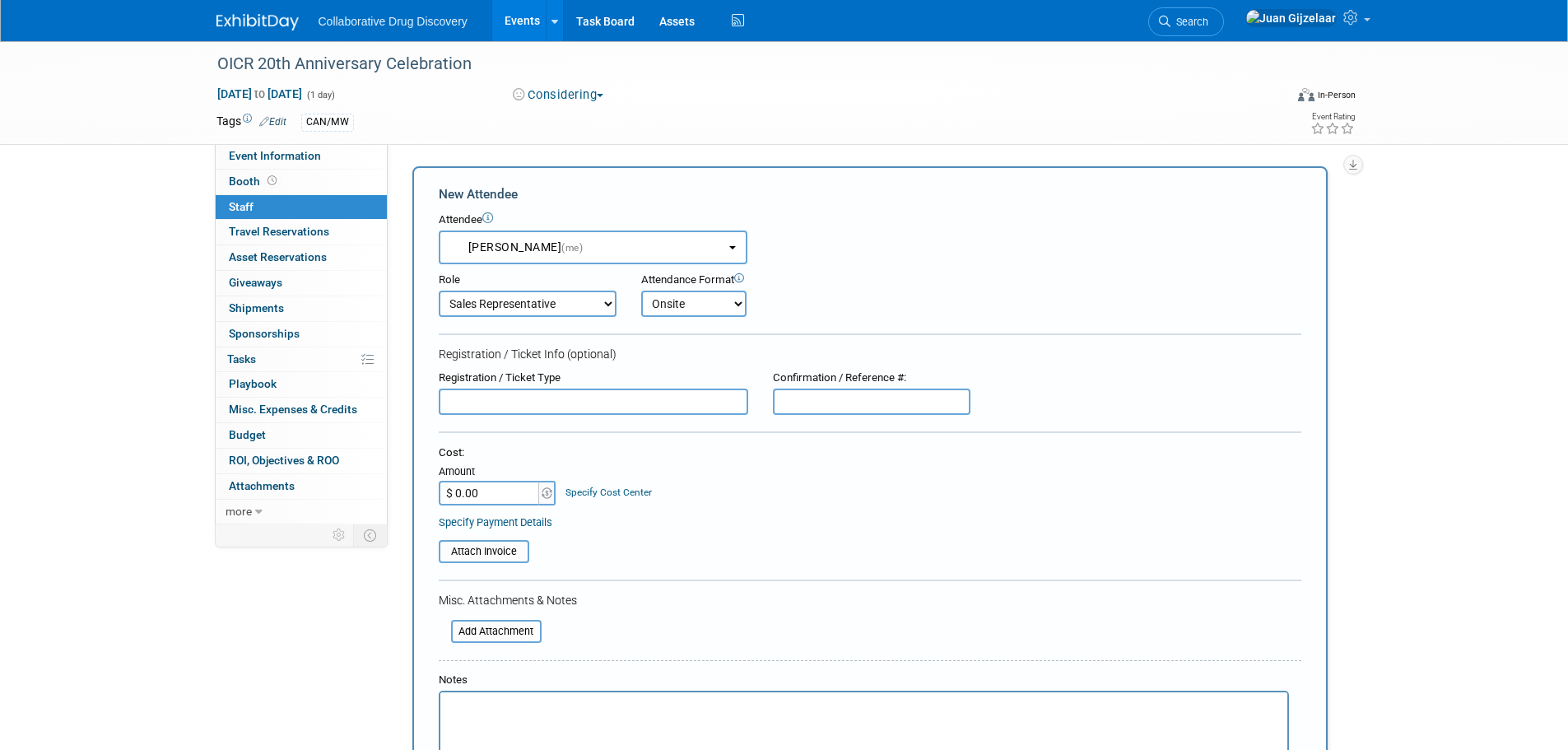
click at [641, 290] on select "Onsite Remote" at bounding box center [693, 304] width 106 height 27
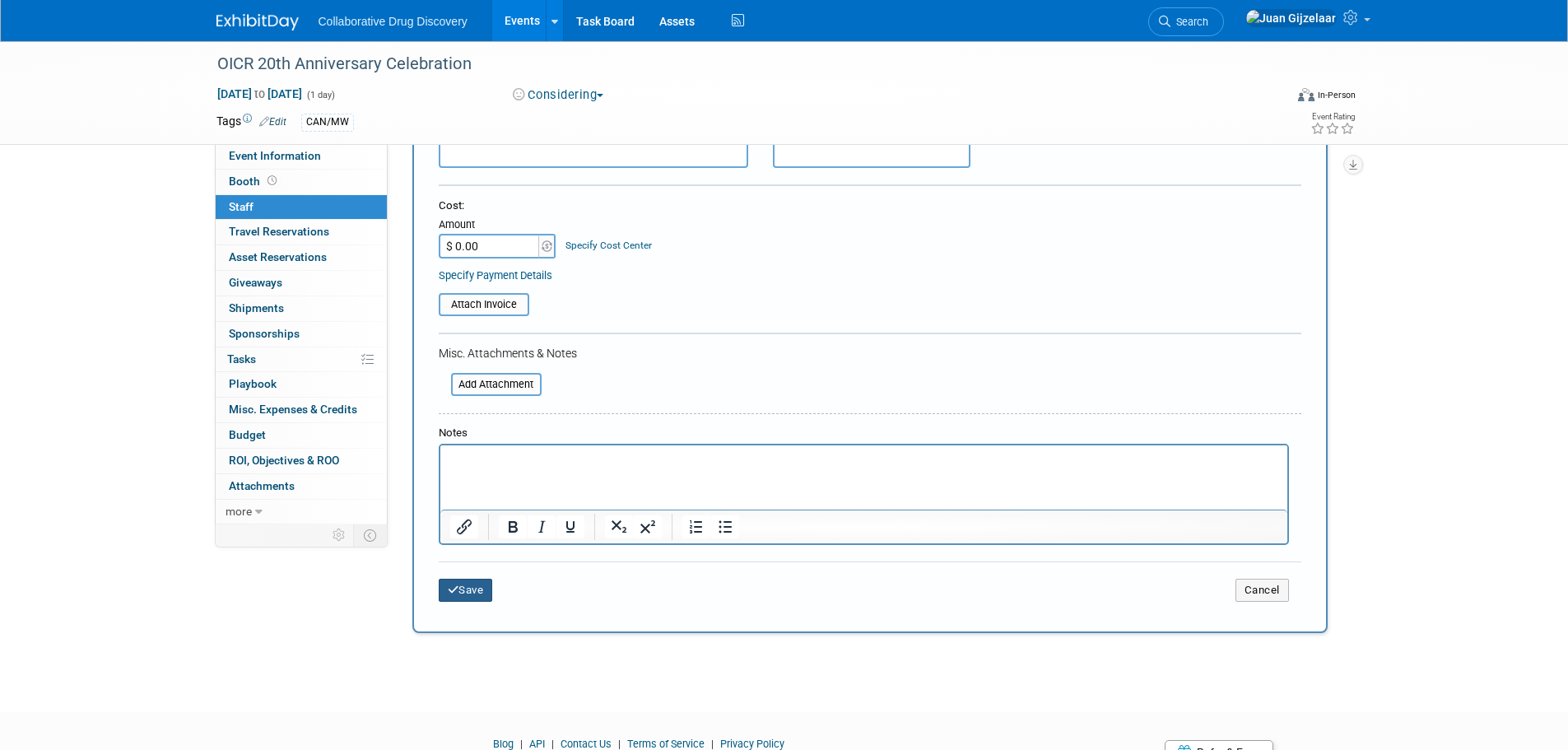
click at [482, 598] on button "Save" at bounding box center [466, 590] width 54 height 23
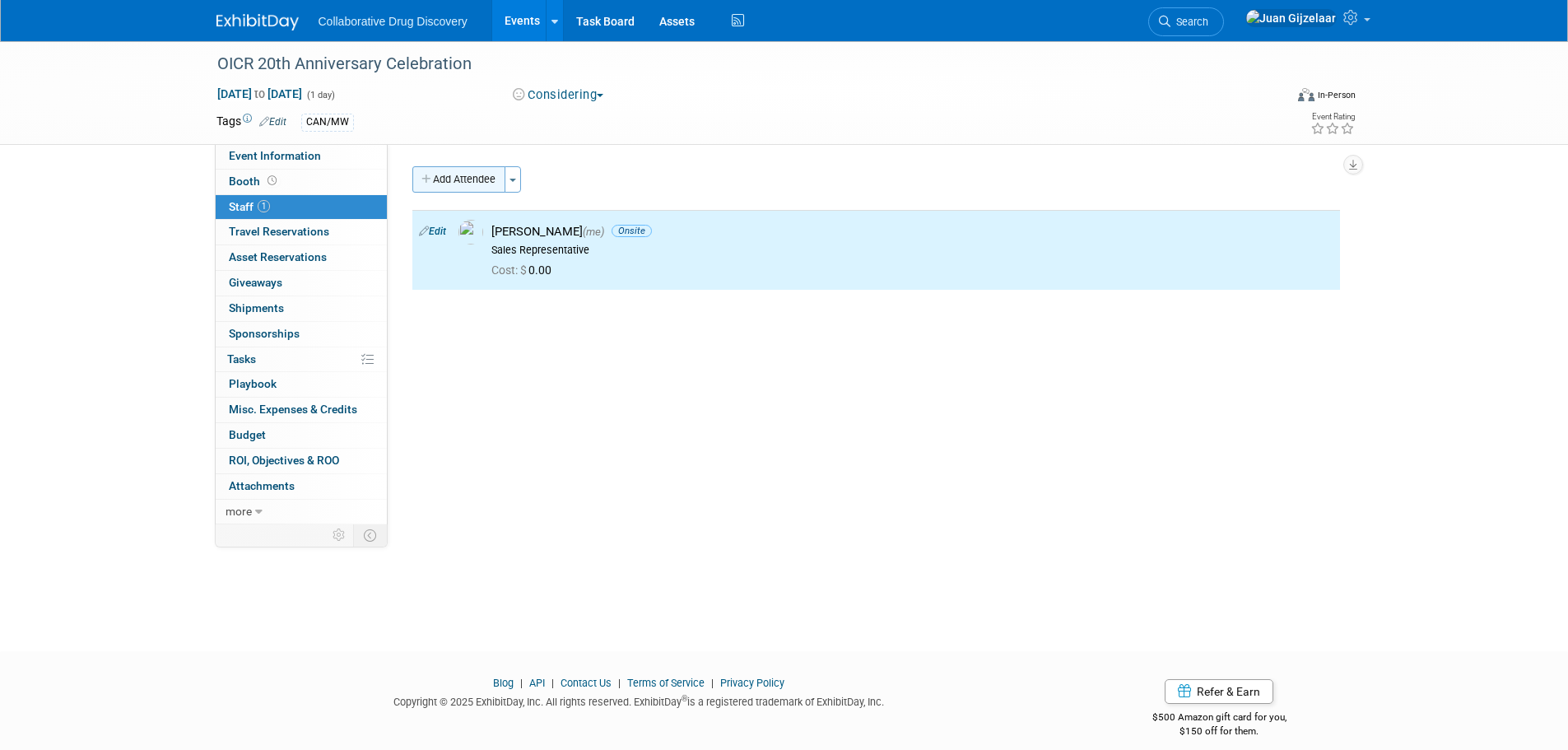
click at [460, 180] on button "Add Attendee" at bounding box center [459, 180] width 93 height 27
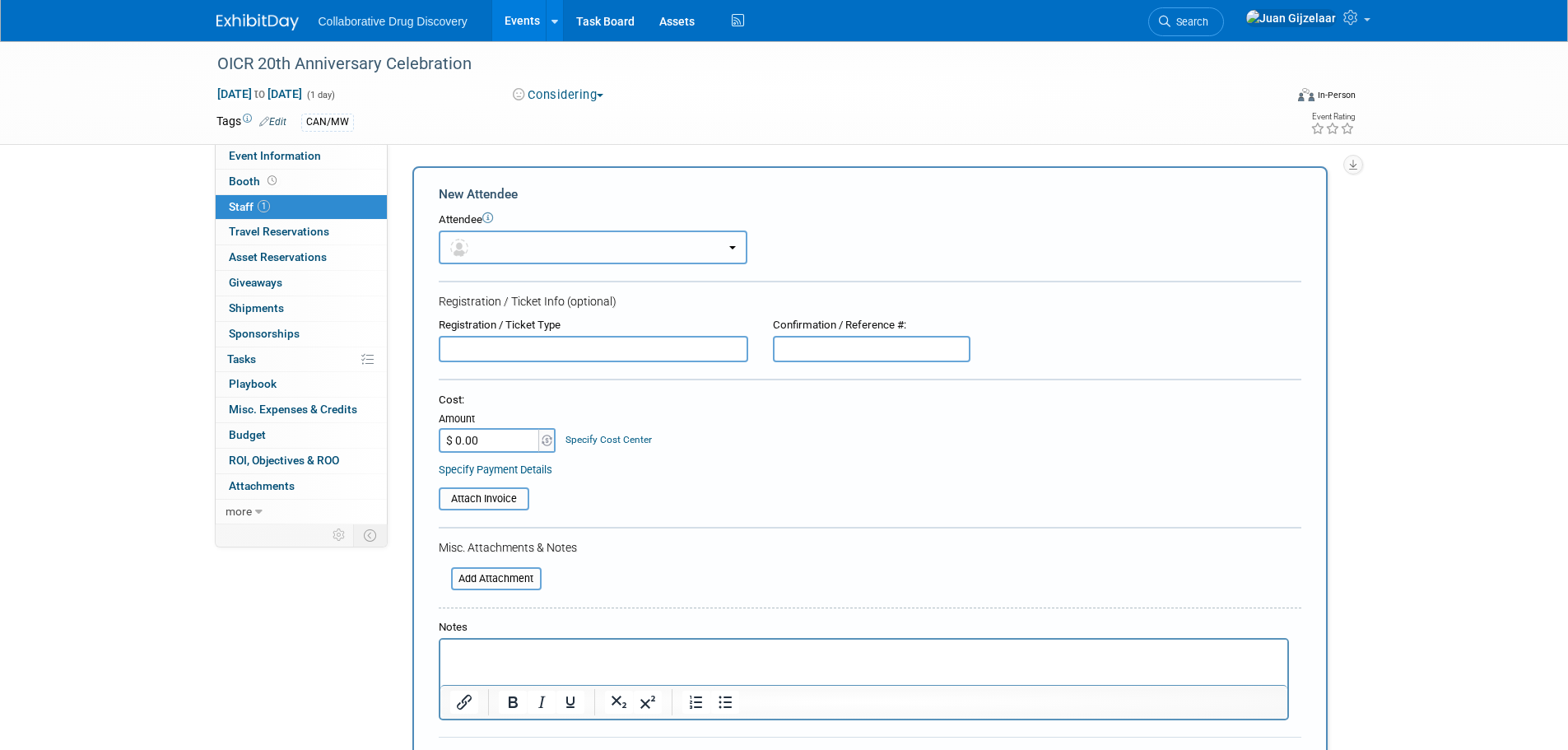
click at [484, 244] on button "button" at bounding box center [593, 247] width 308 height 33
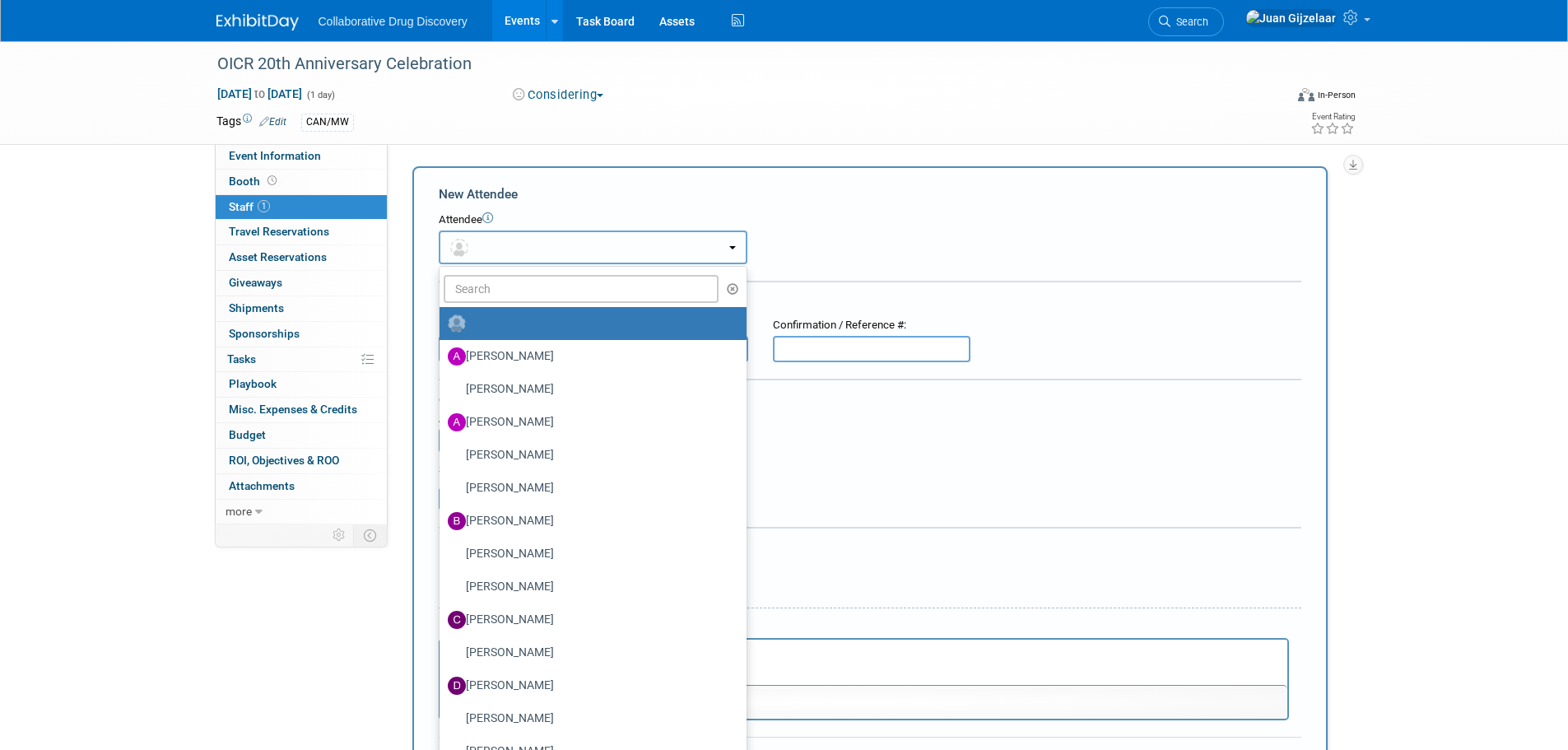
click at [514, 250] on button "button" at bounding box center [593, 247] width 308 height 33
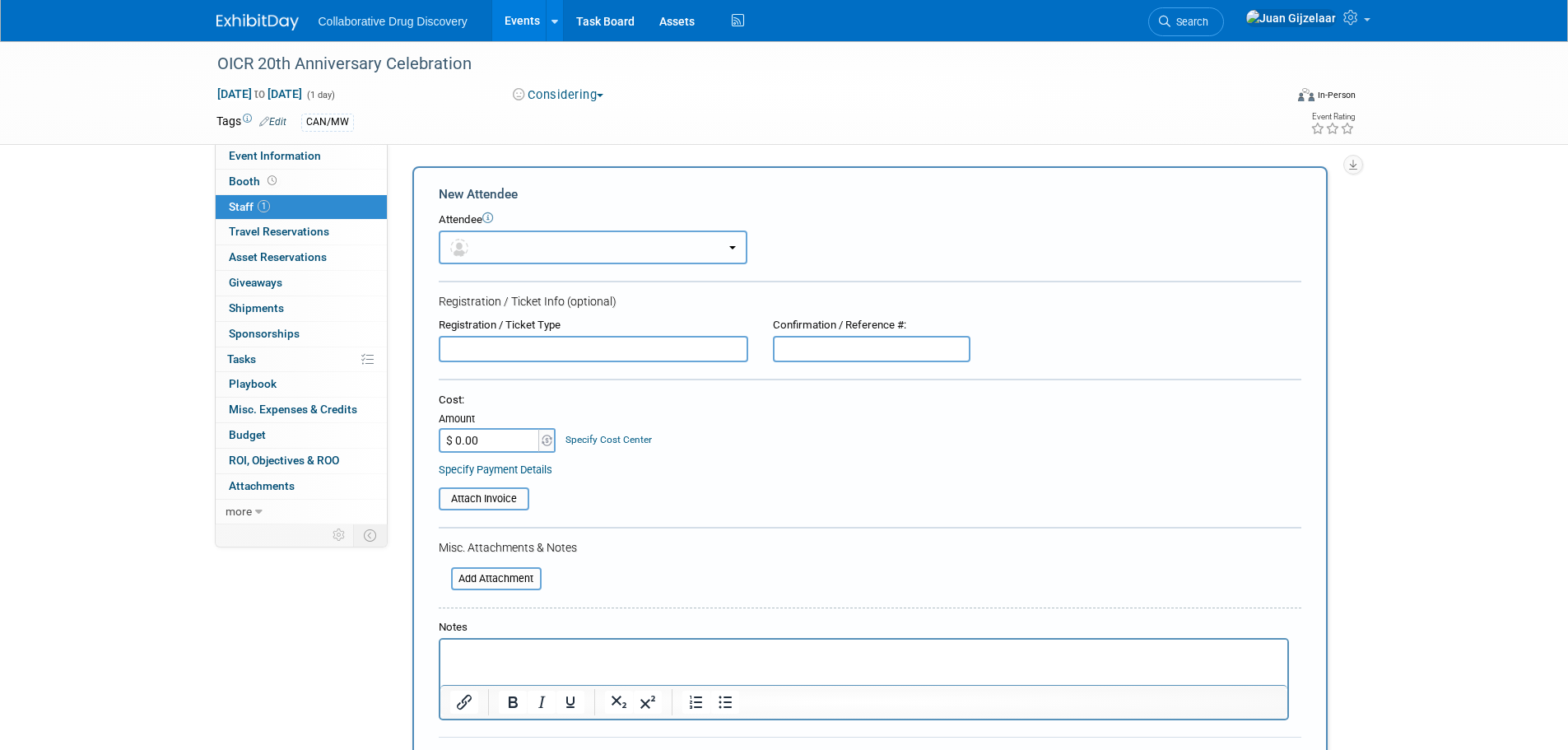
click at [507, 246] on button "button" at bounding box center [593, 247] width 308 height 33
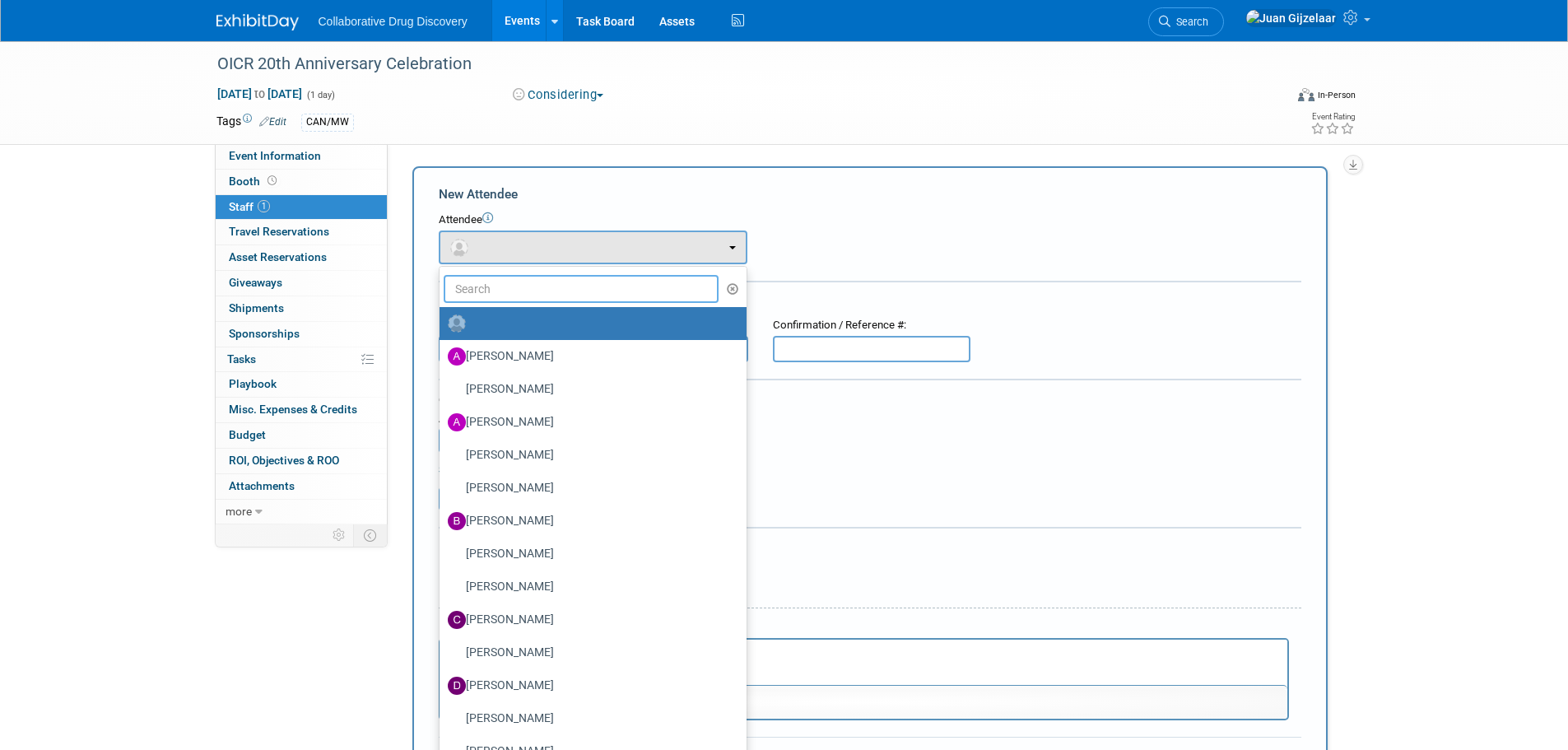
click at [502, 281] on input "text" at bounding box center [582, 288] width 276 height 28
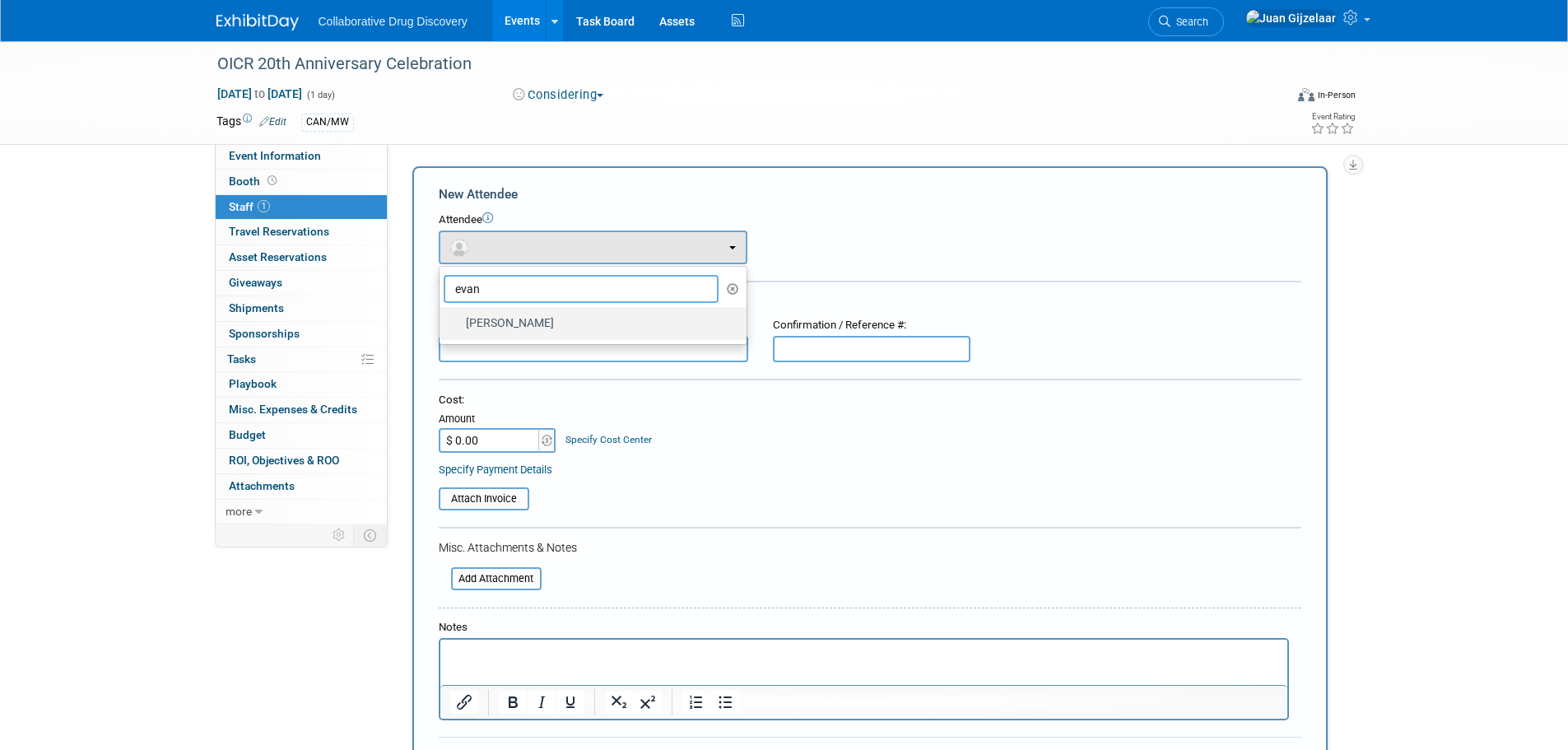
type input "evan"
click at [560, 323] on label "Evan Moriarity" at bounding box center [588, 324] width 283 height 27
click at [442, 323] on input "Evan Moriarity" at bounding box center [436, 321] width 10 height 10
select select "a0e67094-0a37-463d-9cc8-6c4c5eaa9c51"
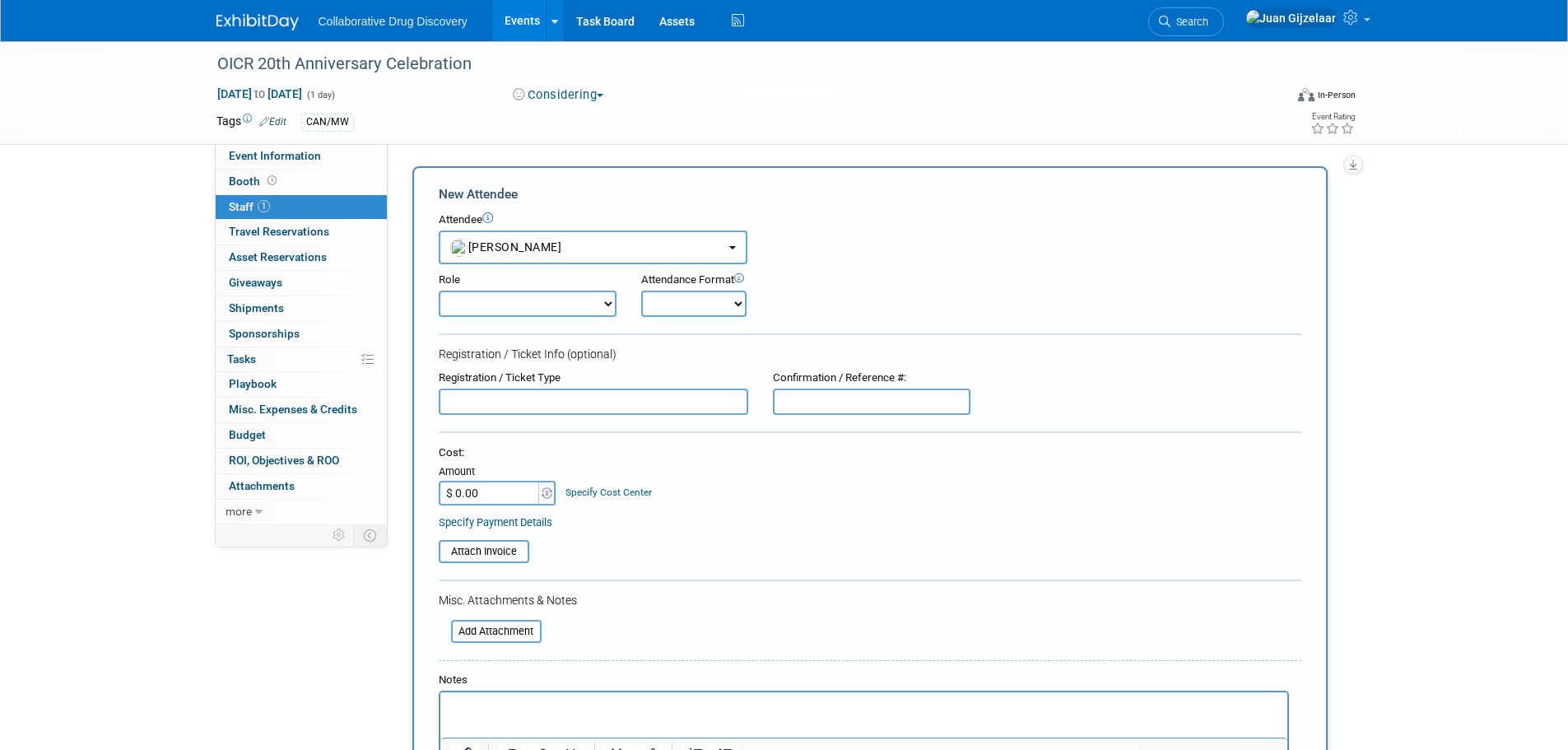
click at [526, 306] on select "Considering Demonstrator Host Planner Presenter Sales Representative Set-up/Dis…" at bounding box center [527, 304] width 178 height 27
select select "4"
click at [439, 290] on select "Considering Demonstrator Host Planner Presenter Sales Representative Set-up/Dis…" at bounding box center [527, 304] width 178 height 27
click at [670, 306] on select "Onsite Remote" at bounding box center [693, 304] width 106 height 27
select select "1"
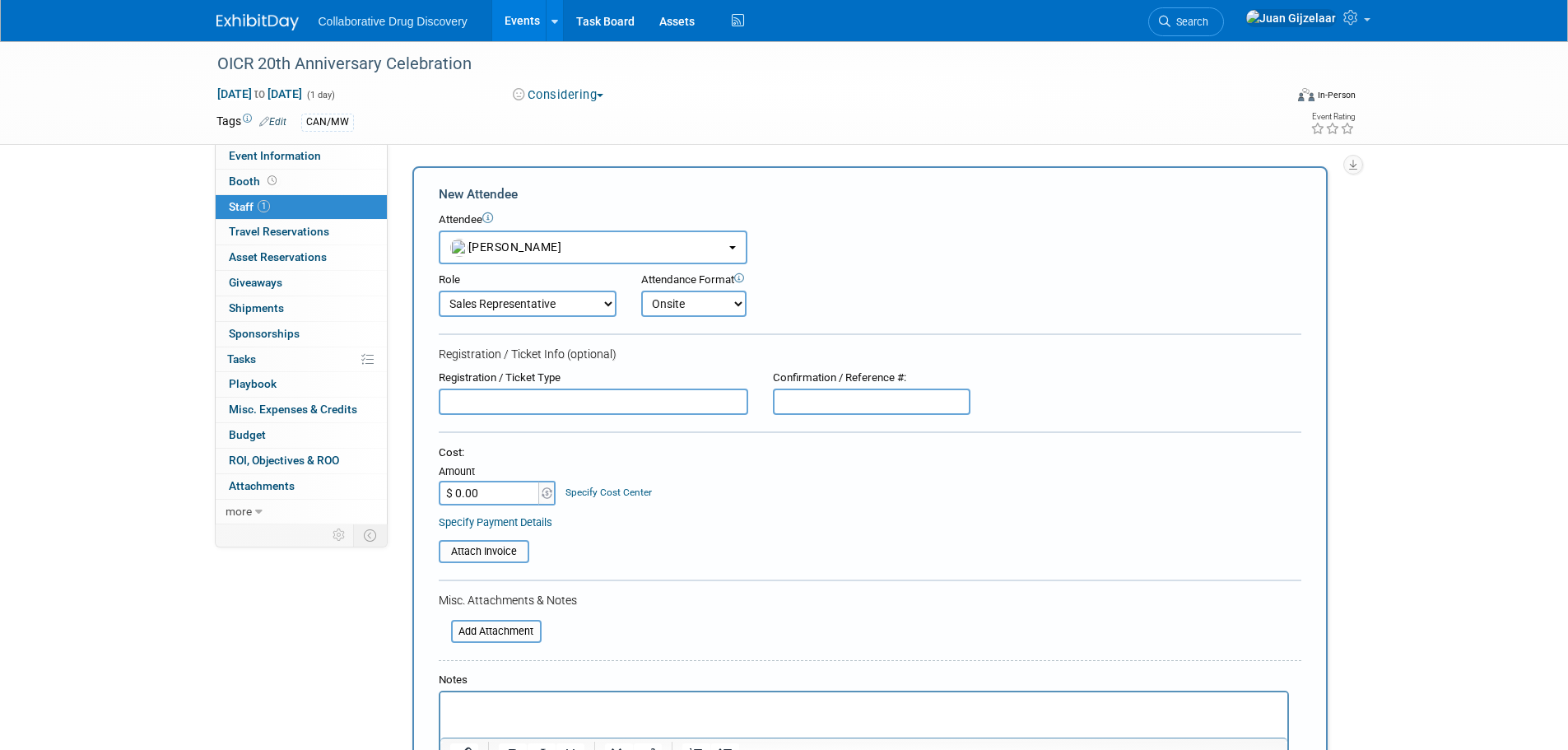
click at [641, 290] on select "Onsite Remote" at bounding box center [693, 304] width 106 height 27
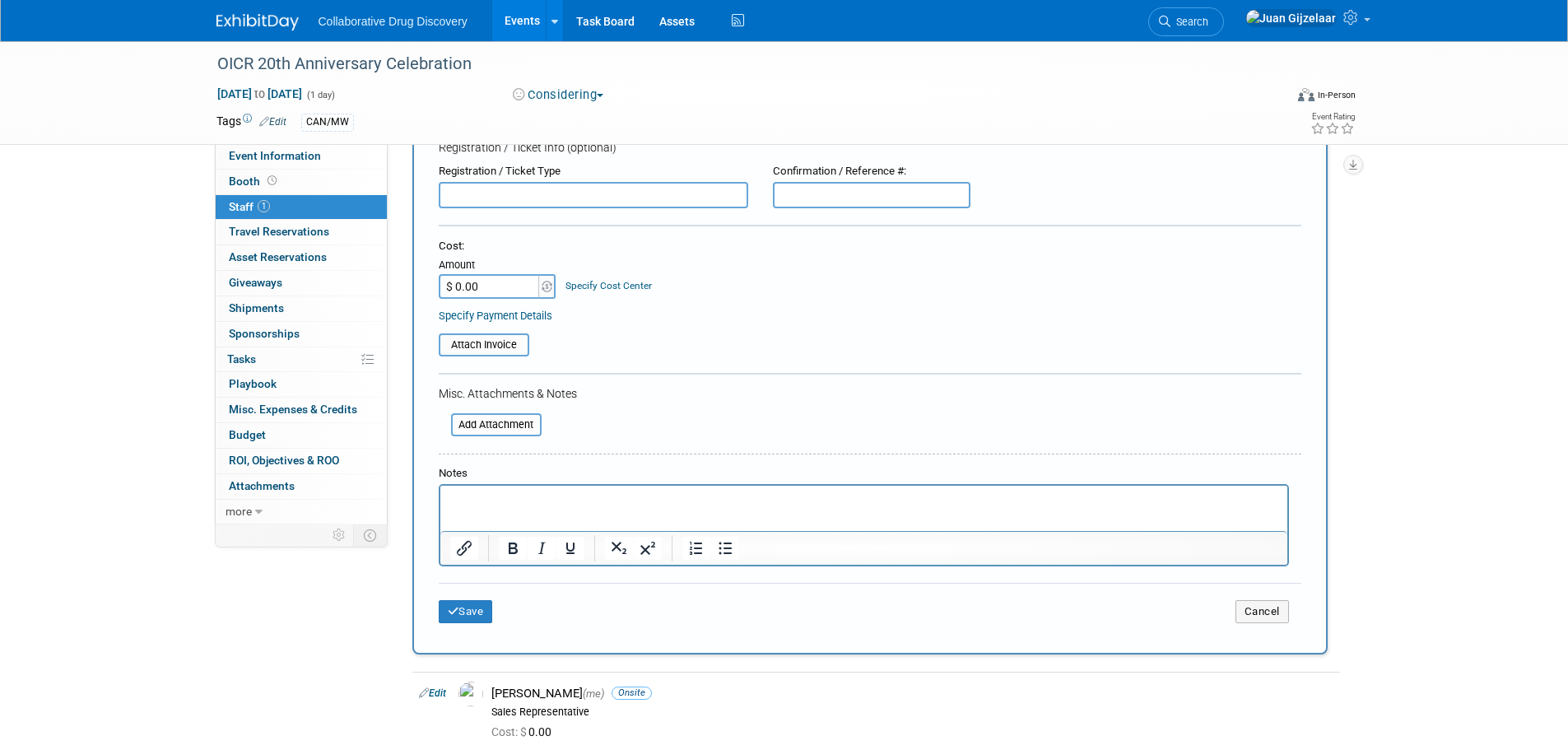
scroll to position [247, 0]
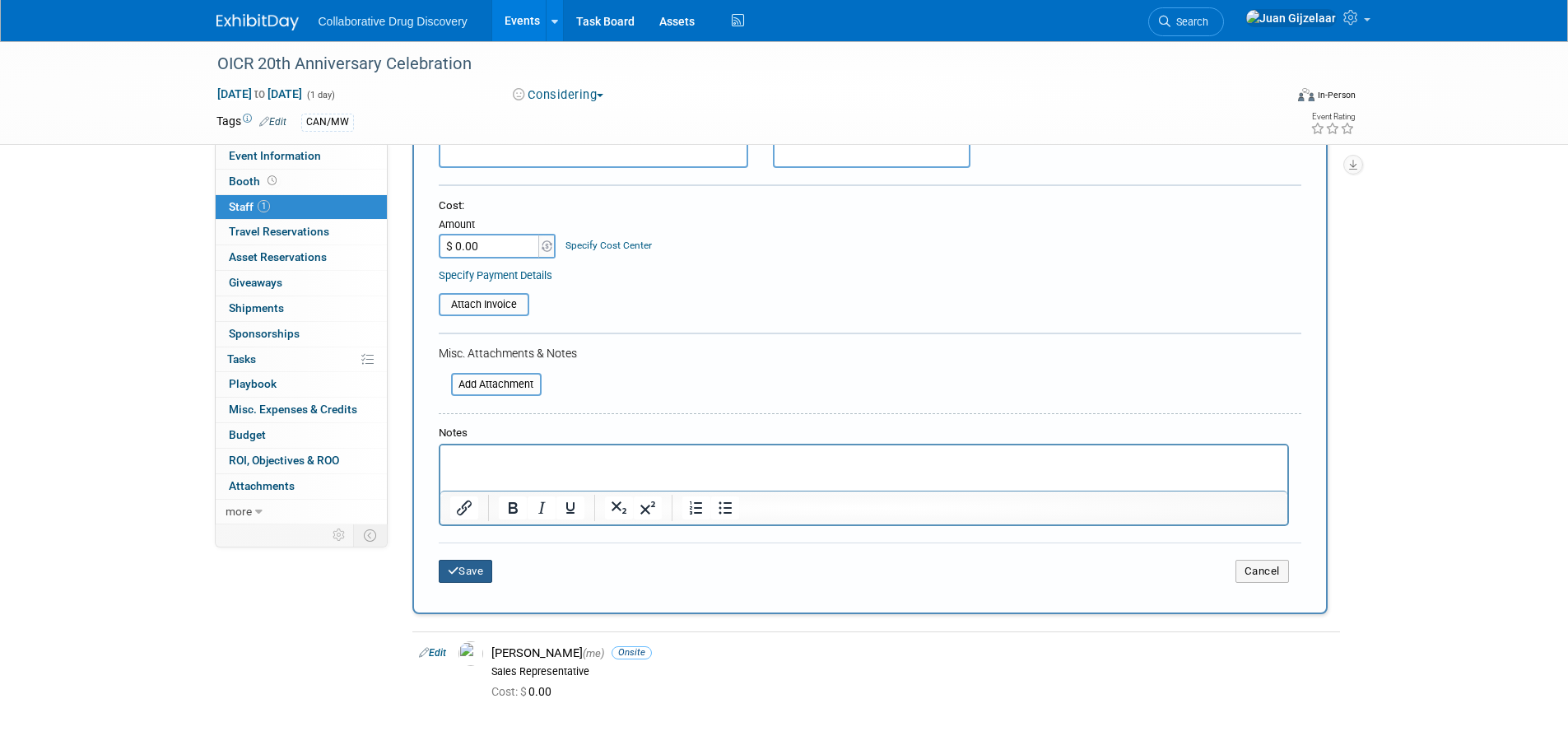
click at [478, 571] on button "Save" at bounding box center [466, 571] width 54 height 23
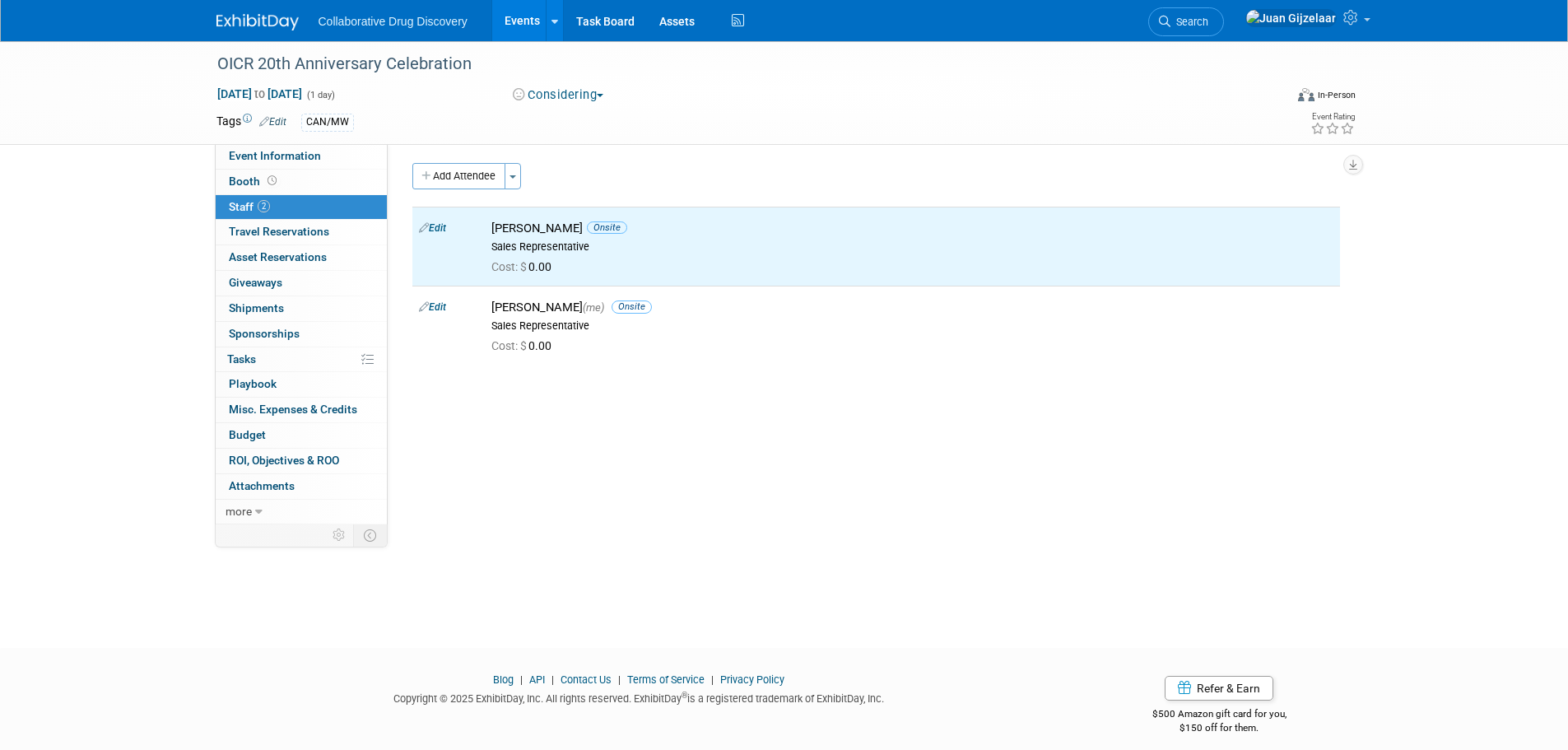
scroll to position [0, 0]
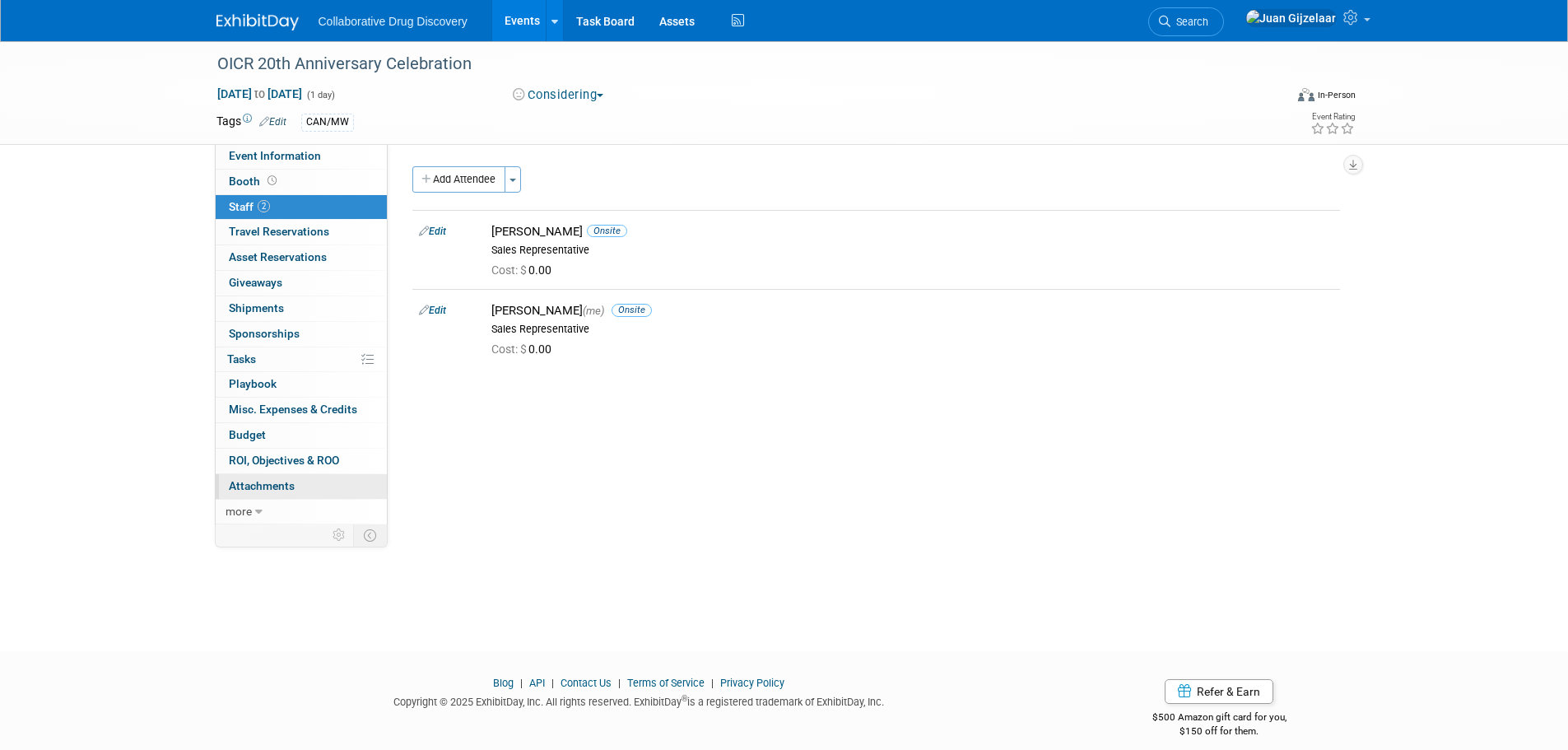
click at [266, 485] on span "Attachments 0" at bounding box center [261, 485] width 66 height 13
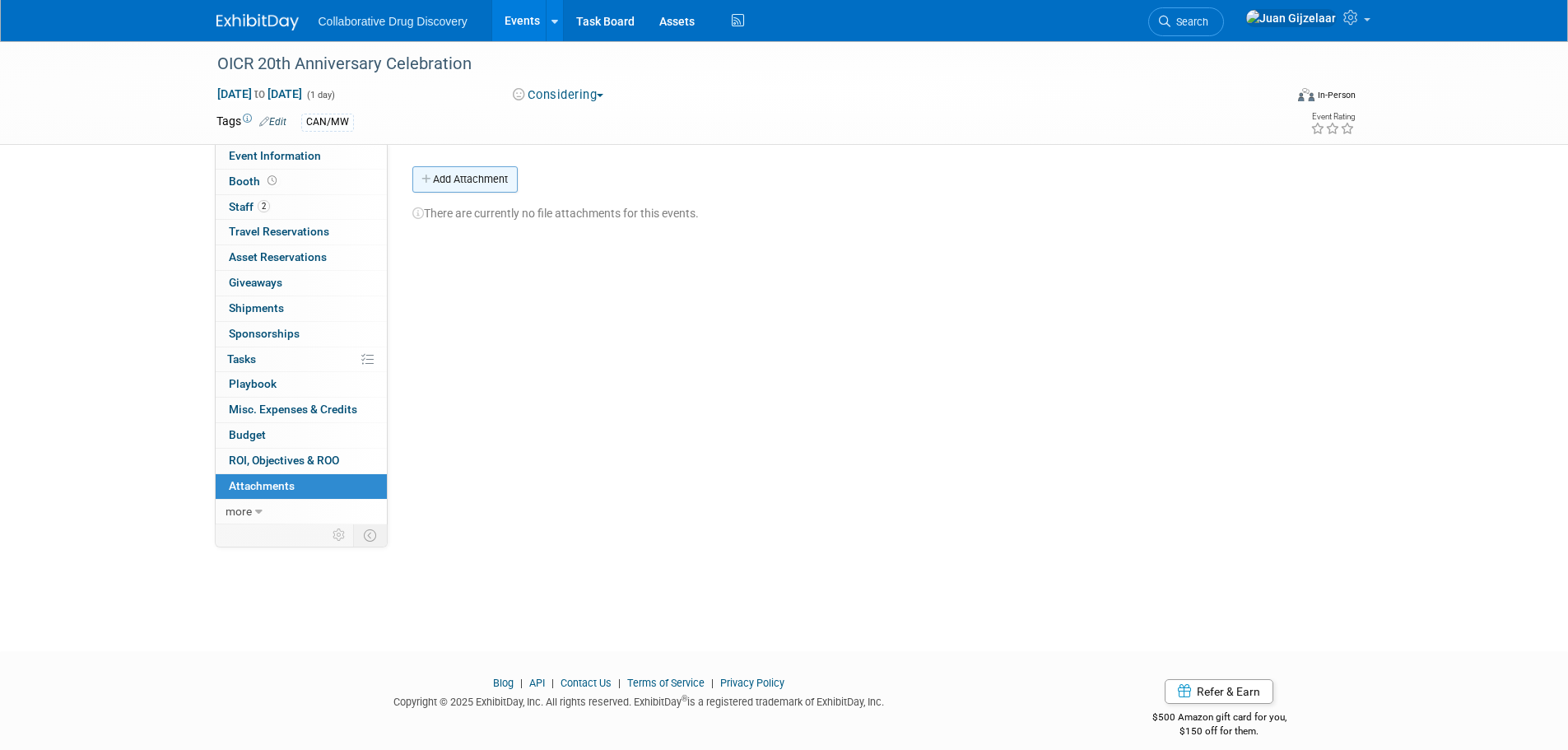
click at [480, 170] on button "Add Attachment" at bounding box center [465, 180] width 106 height 27
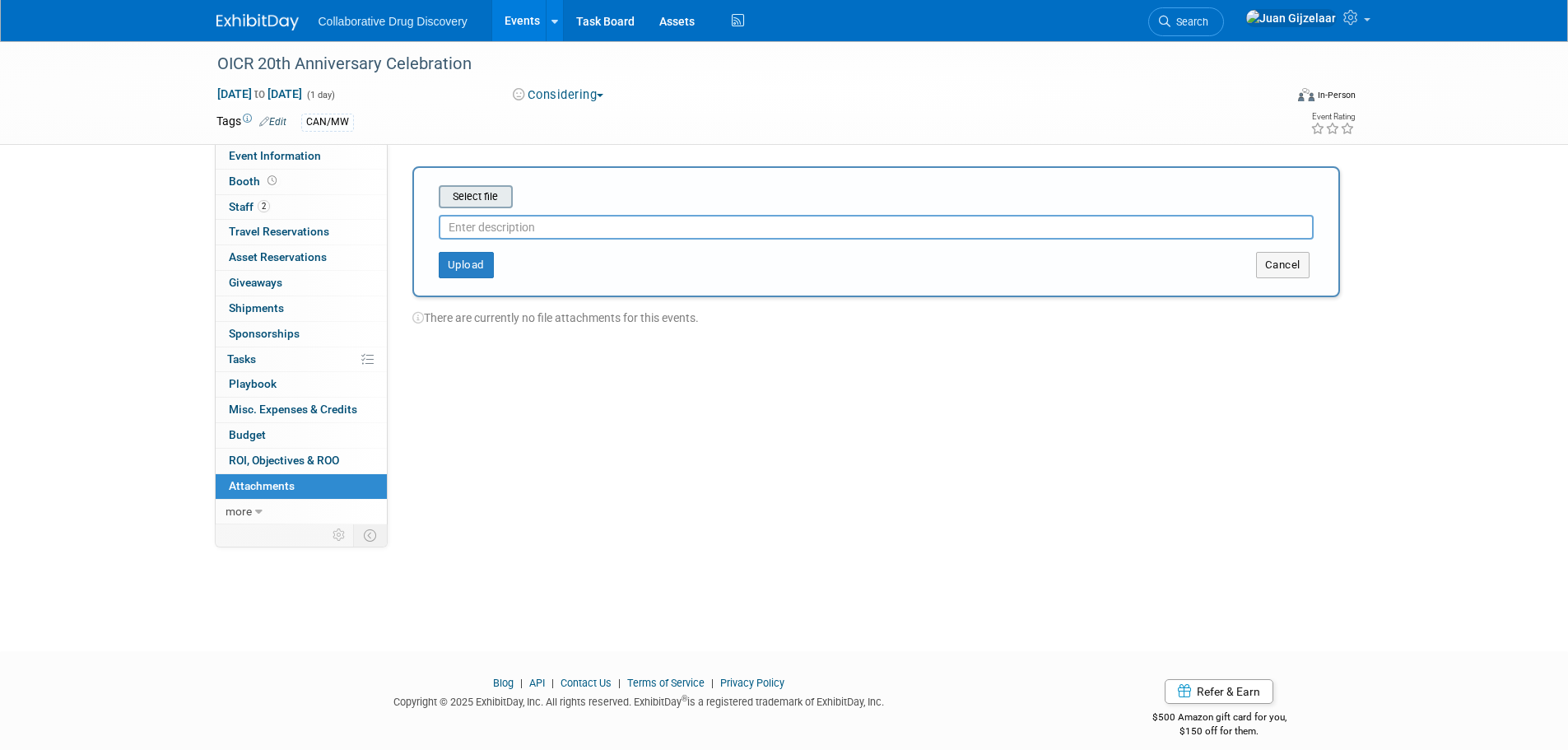
click at [491, 201] on input "file" at bounding box center [413, 196] width 196 height 20
click at [484, 218] on input "text" at bounding box center [876, 221] width 875 height 25
type input "Sponsorship Letter"
click at [465, 251] on button "Upload" at bounding box center [466, 259] width 55 height 27
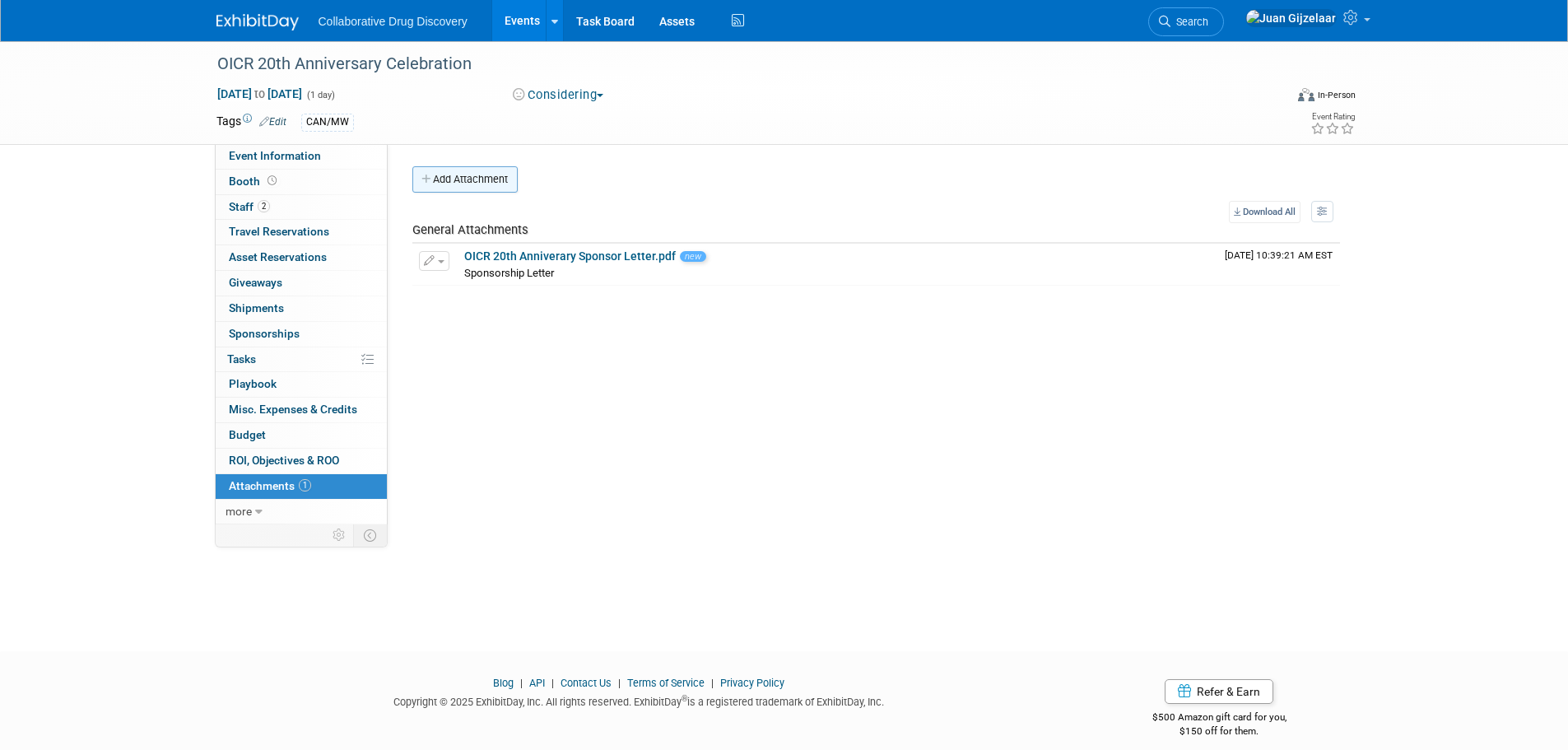
click at [497, 185] on button "Add Attachment" at bounding box center [465, 180] width 106 height 27
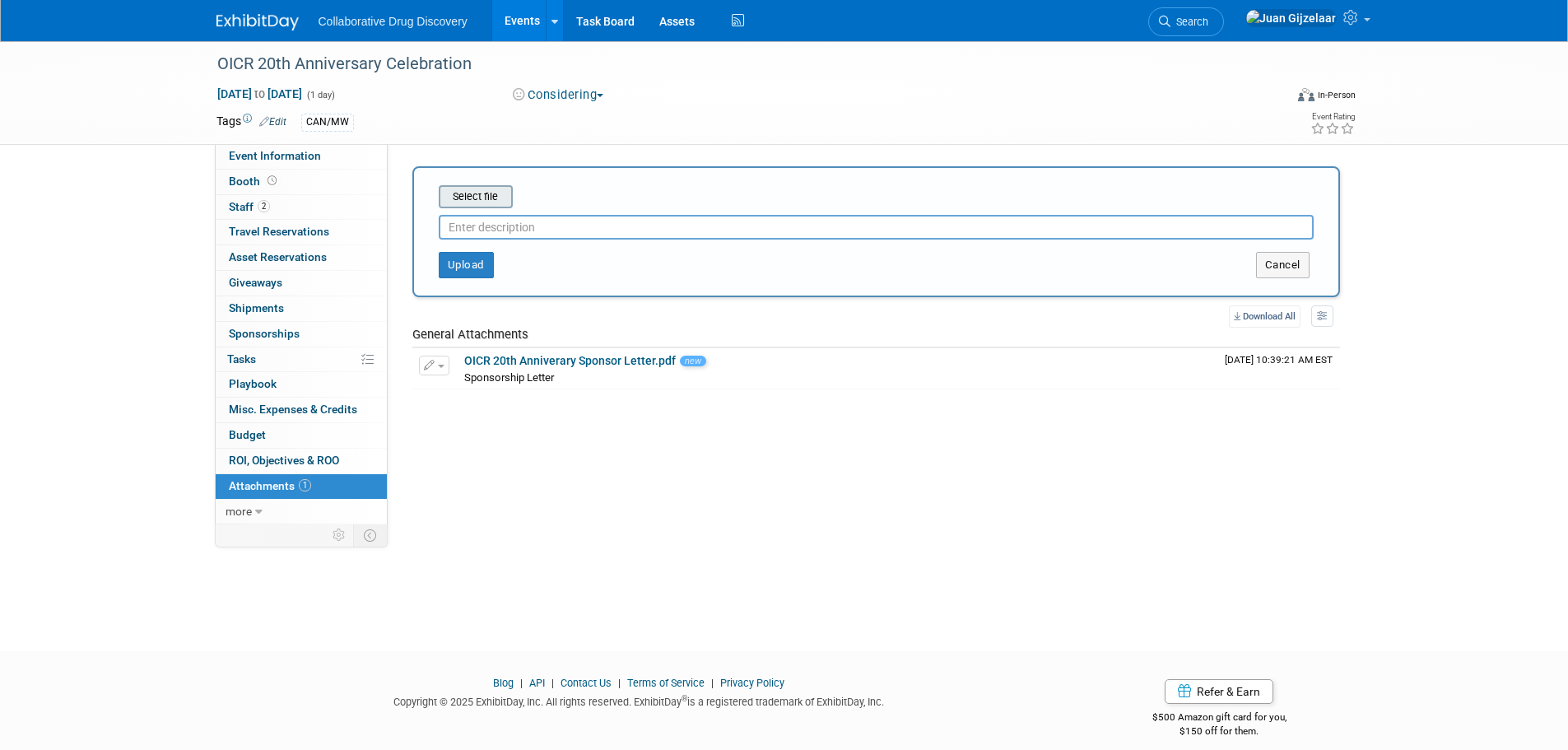
click at [493, 195] on input "file" at bounding box center [413, 196] width 196 height 20
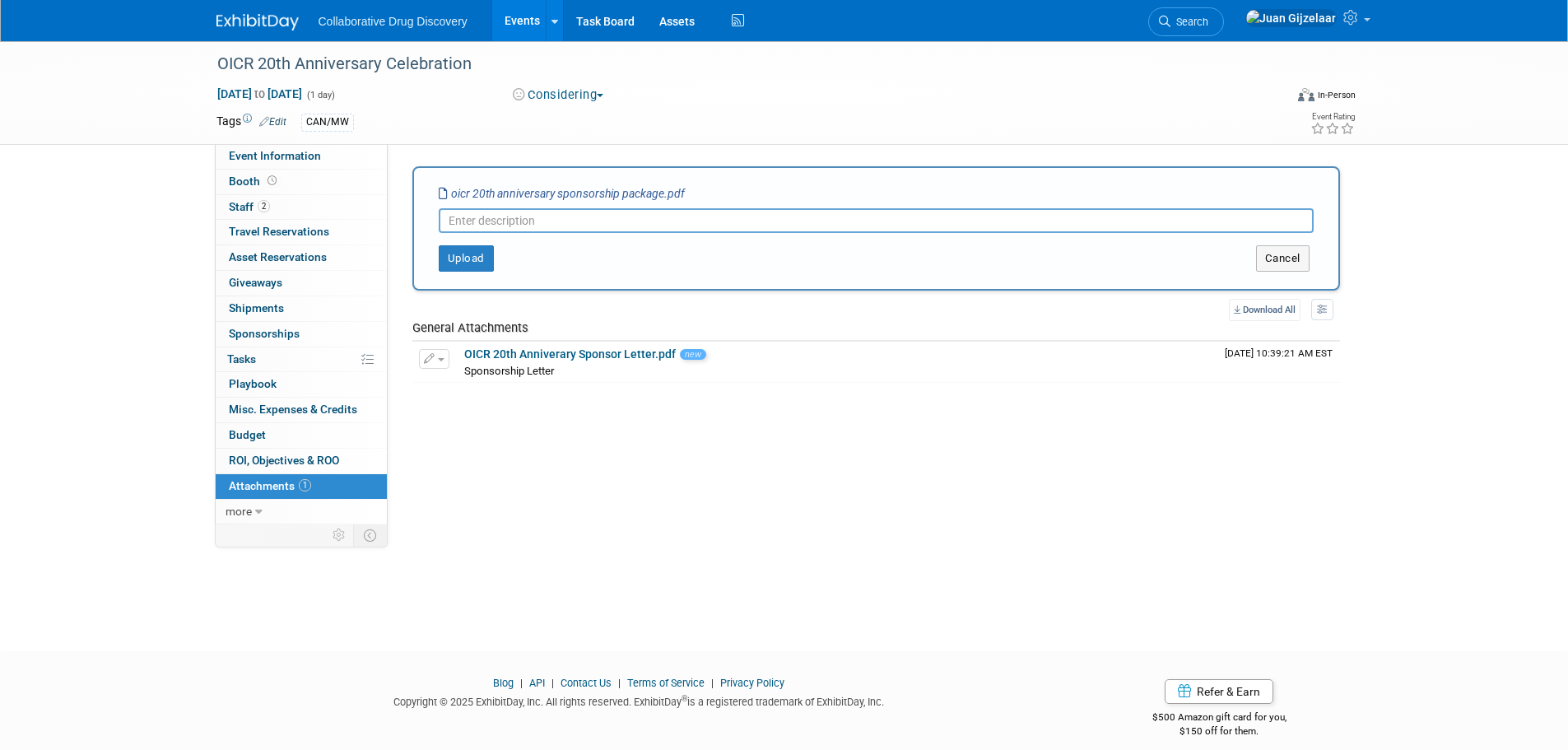
click at [576, 225] on input "text" at bounding box center [876, 221] width 875 height 25
click at [479, 226] on input "Sponosship Package" at bounding box center [876, 221] width 875 height 25
type input "Sponsorship Package"
click at [477, 254] on button "Upload" at bounding box center [466, 259] width 55 height 27
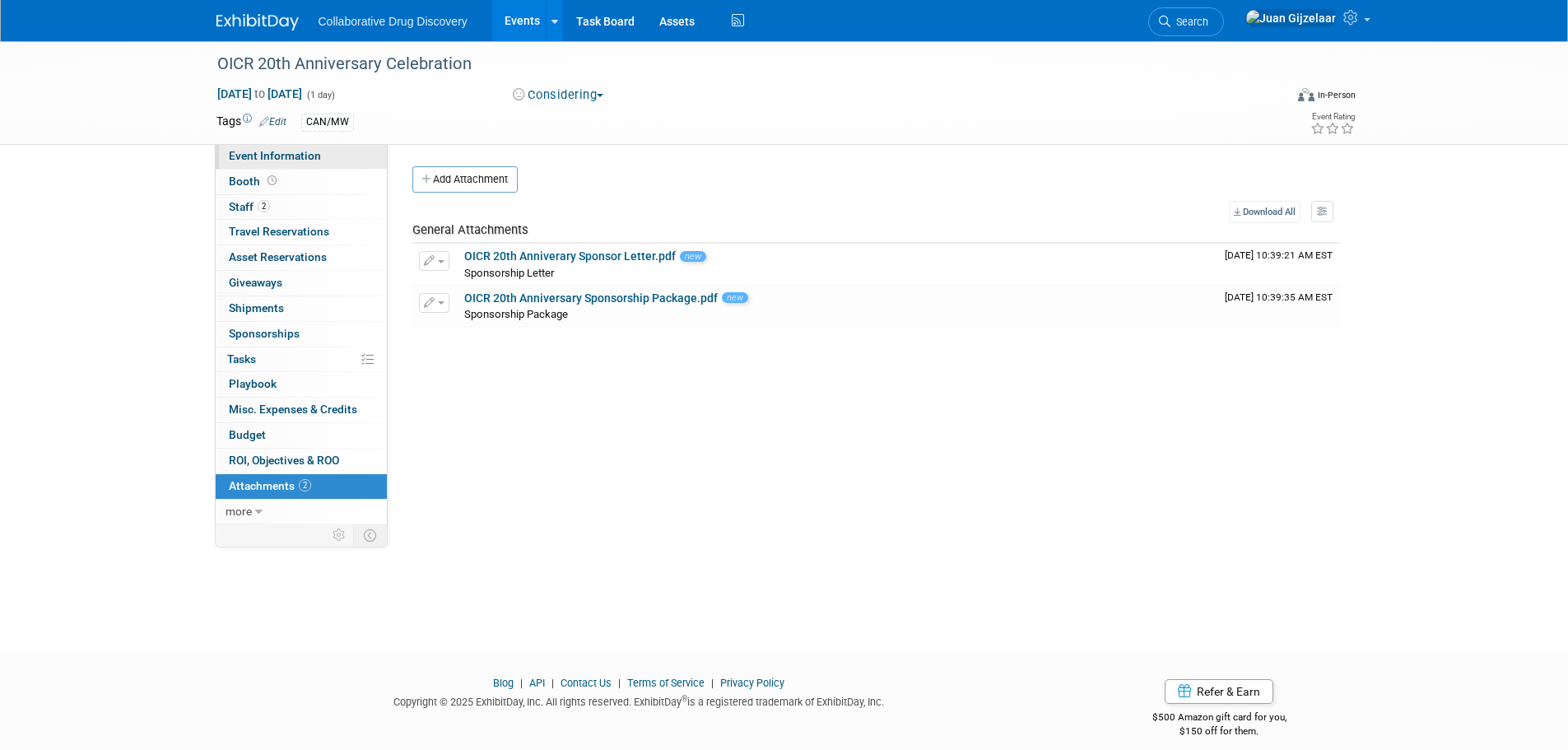
click at [272, 157] on span "Event Information" at bounding box center [274, 155] width 92 height 13
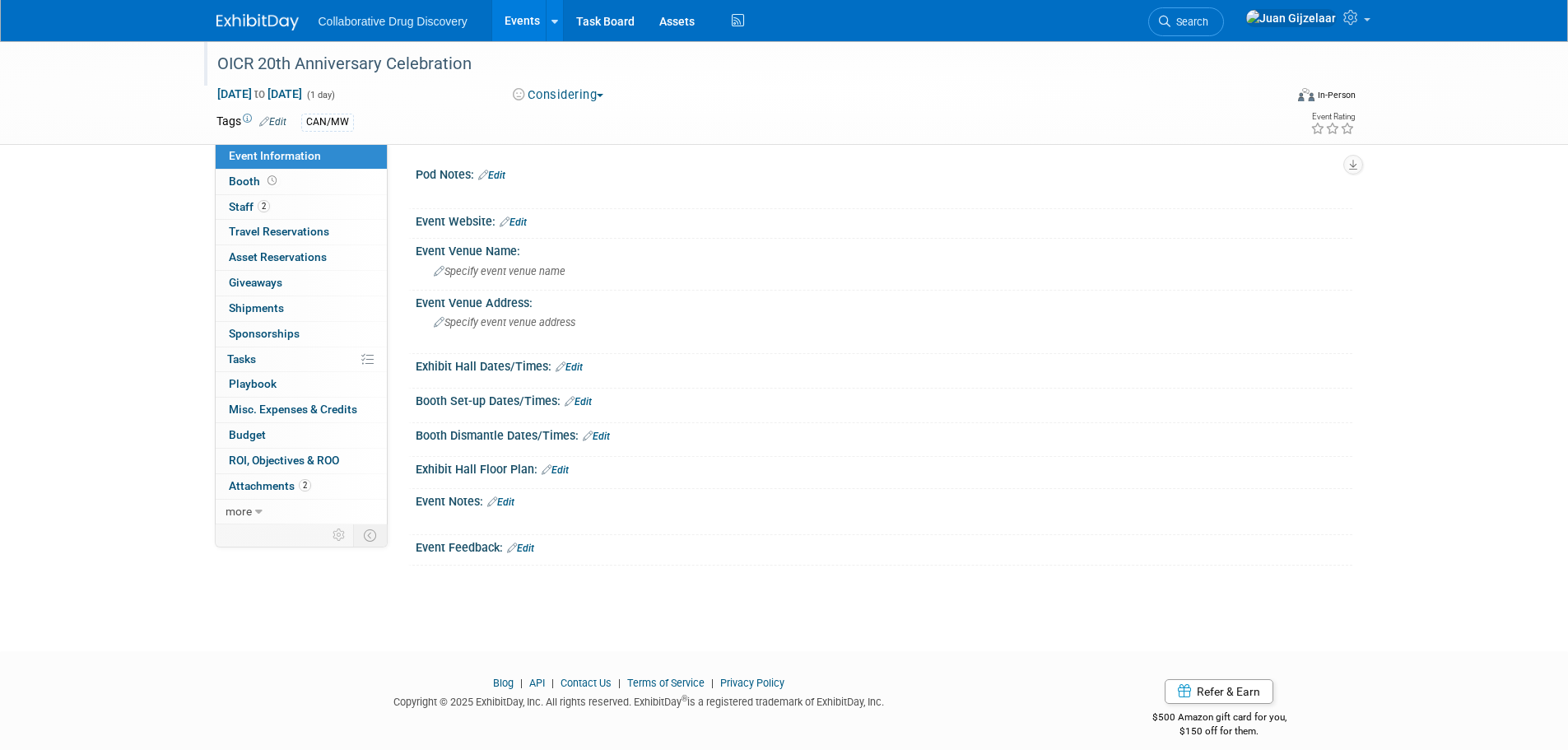
drag, startPoint x: 482, startPoint y: 64, endPoint x: 218, endPoint y: 54, distance: 264.2
click at [218, 54] on div "OICR 20th Anniversary Celebration" at bounding box center [735, 64] width 1047 height 30
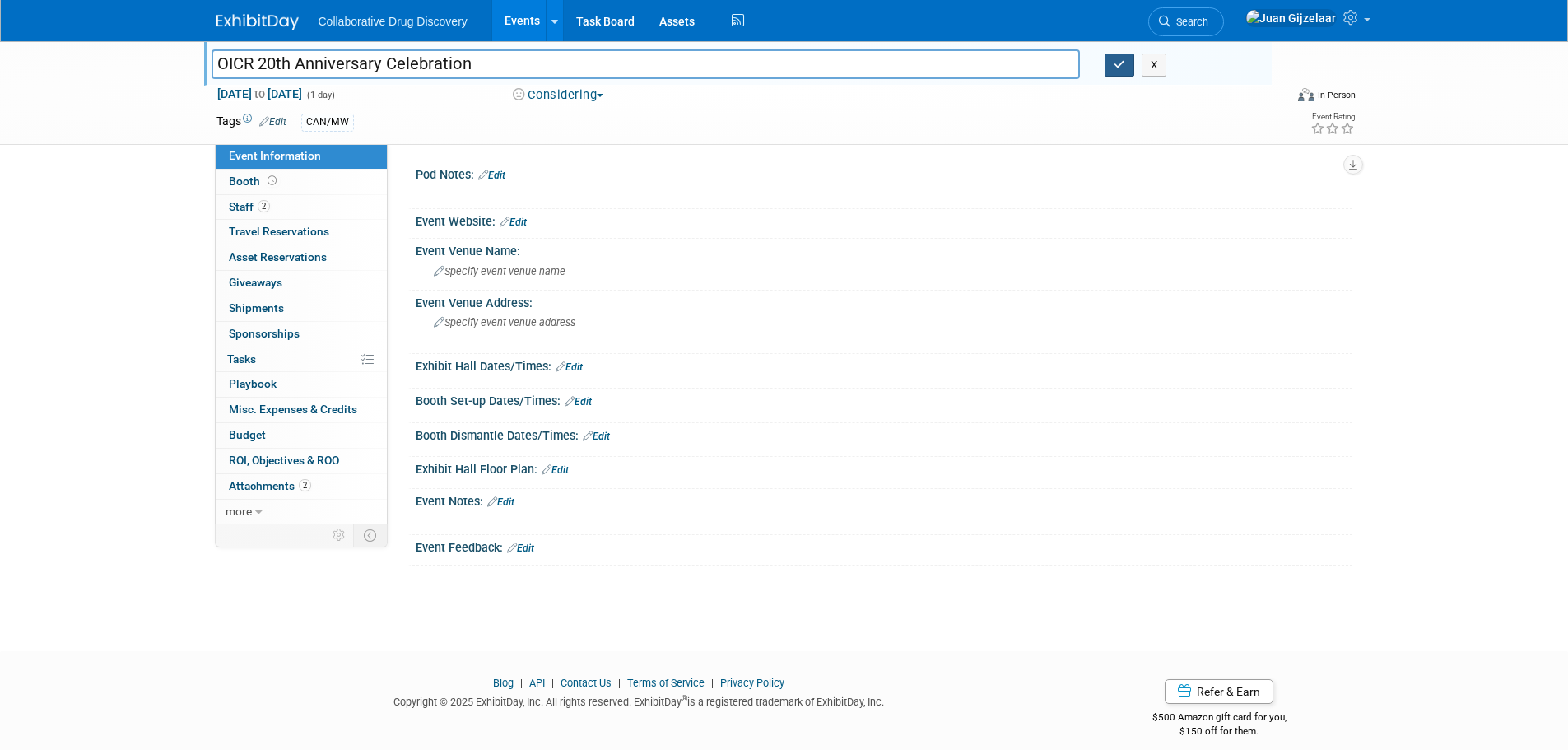
click at [1121, 64] on icon "button" at bounding box center [1120, 64] width 11 height 10
